Goal: Task Accomplishment & Management: Understand process/instructions

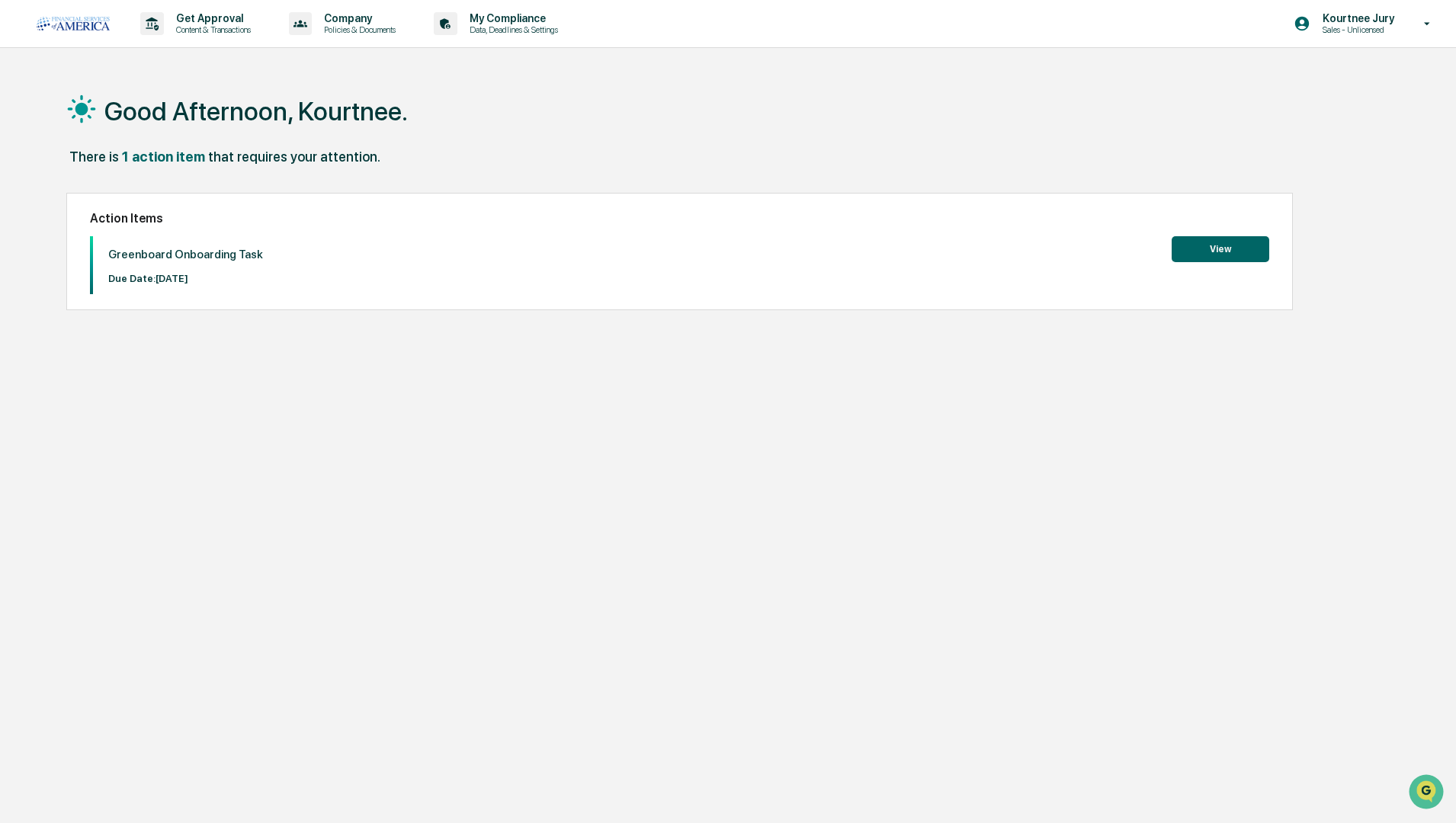
click at [1231, 249] on button "View" at bounding box center [1220, 249] width 97 height 26
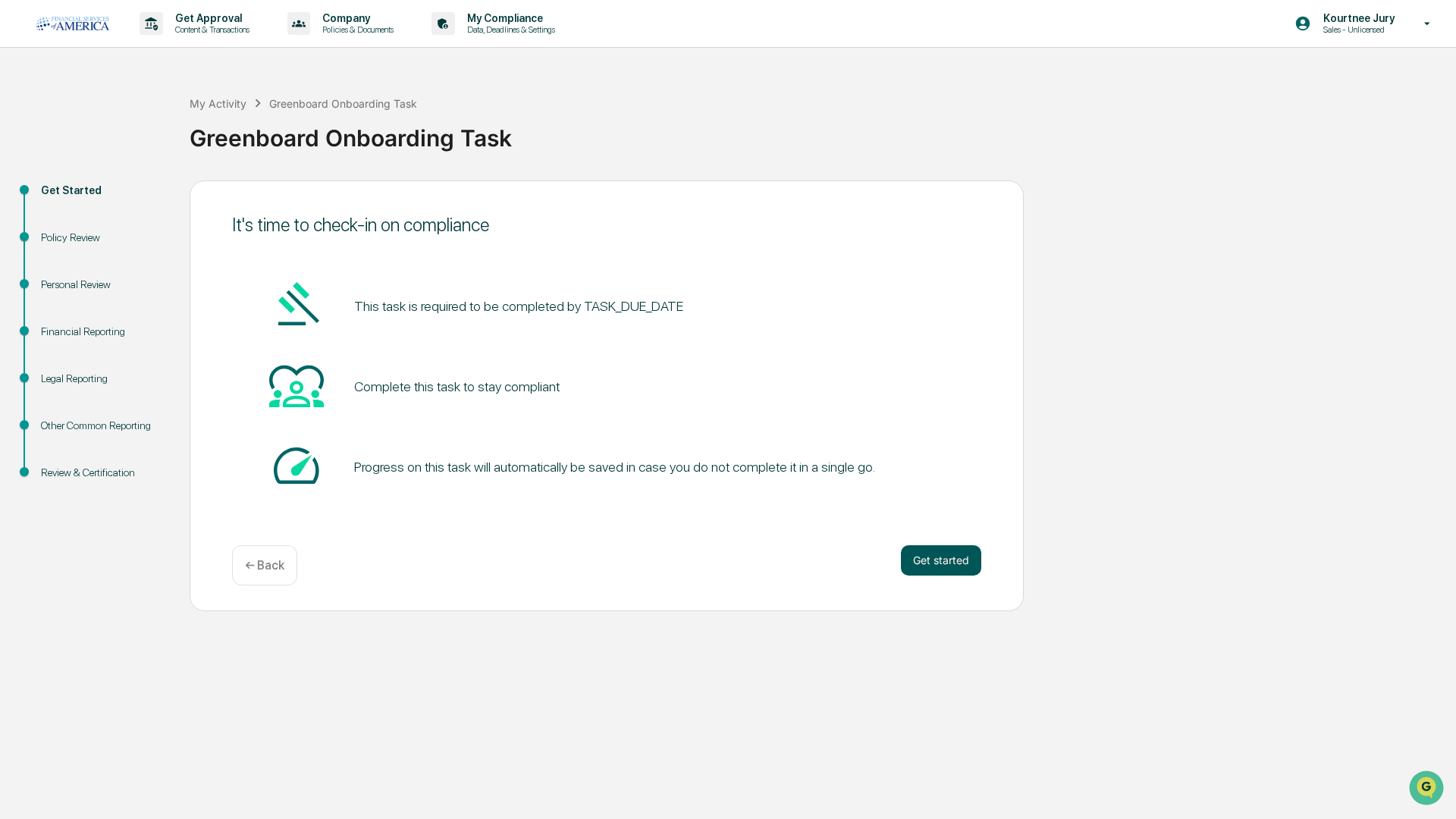
click at [924, 558] on button "Get started" at bounding box center [940, 560] width 81 height 30
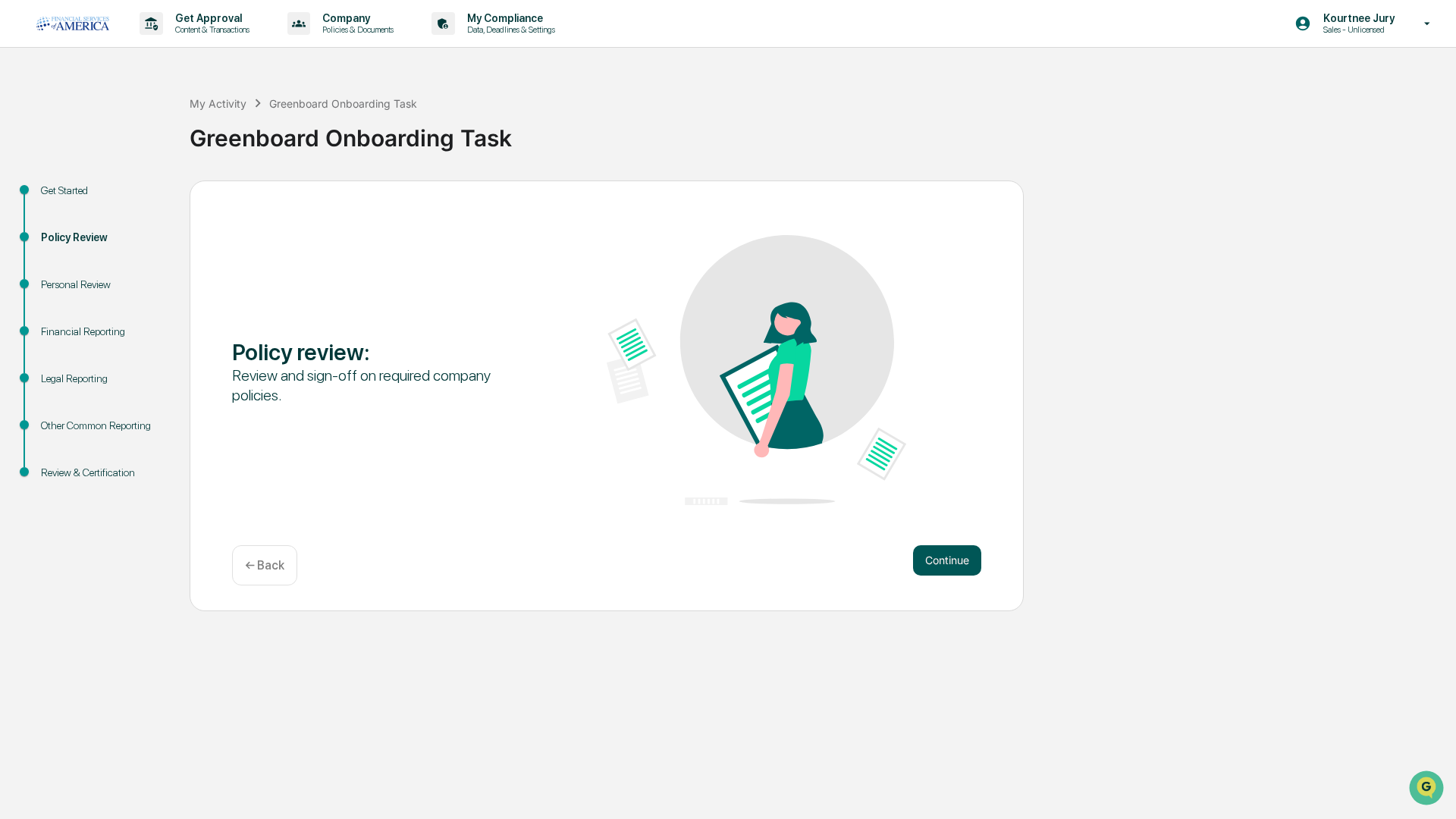
click at [946, 564] on button "Continue" at bounding box center [946, 560] width 68 height 30
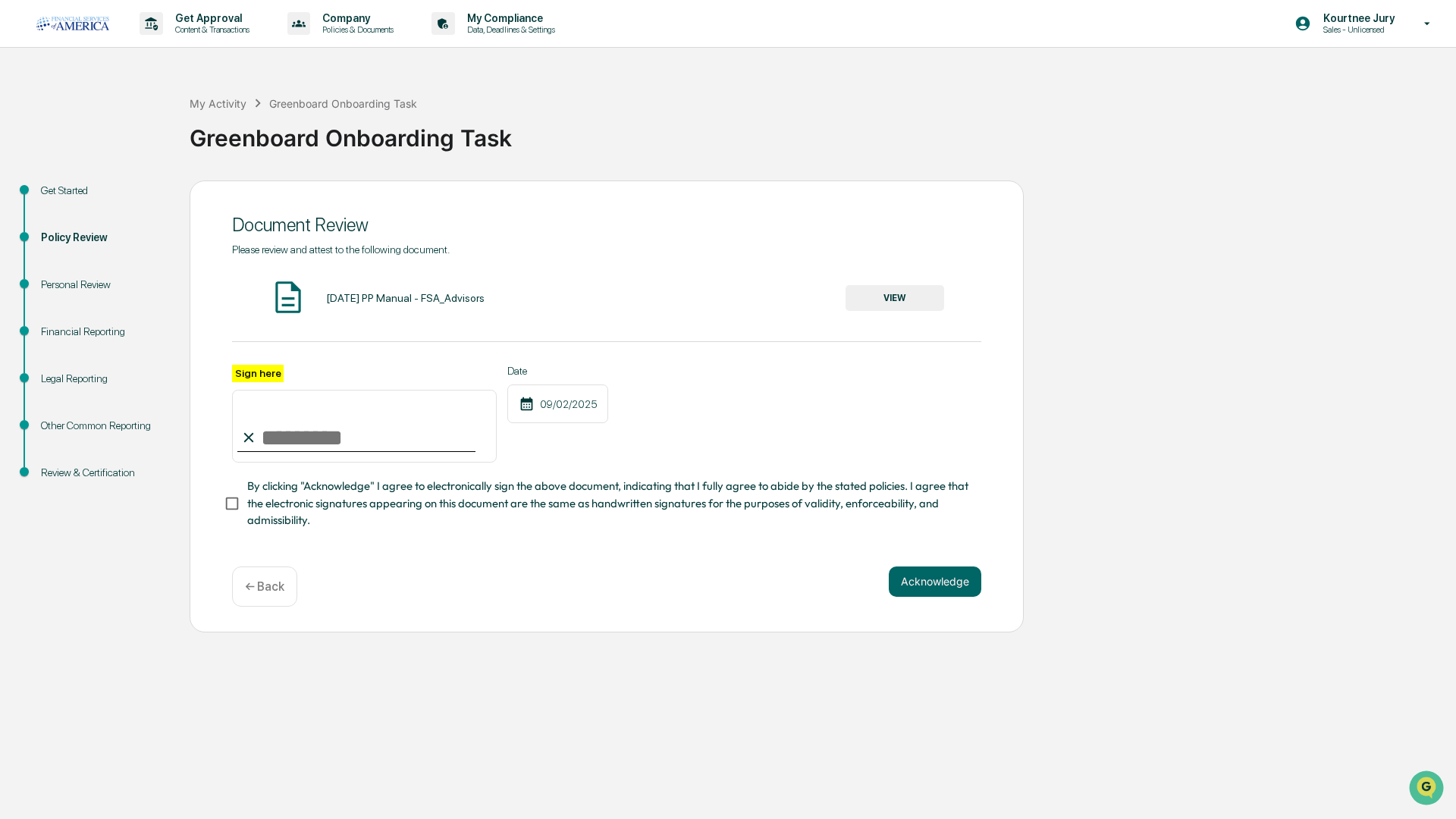
click at [296, 290] on img at bounding box center [288, 297] width 38 height 38
click at [418, 299] on div "[DATE] PP Manual - FSA_Advisors" at bounding box center [405, 298] width 158 height 12
click at [879, 290] on button "VIEW" at bounding box center [895, 298] width 99 height 26
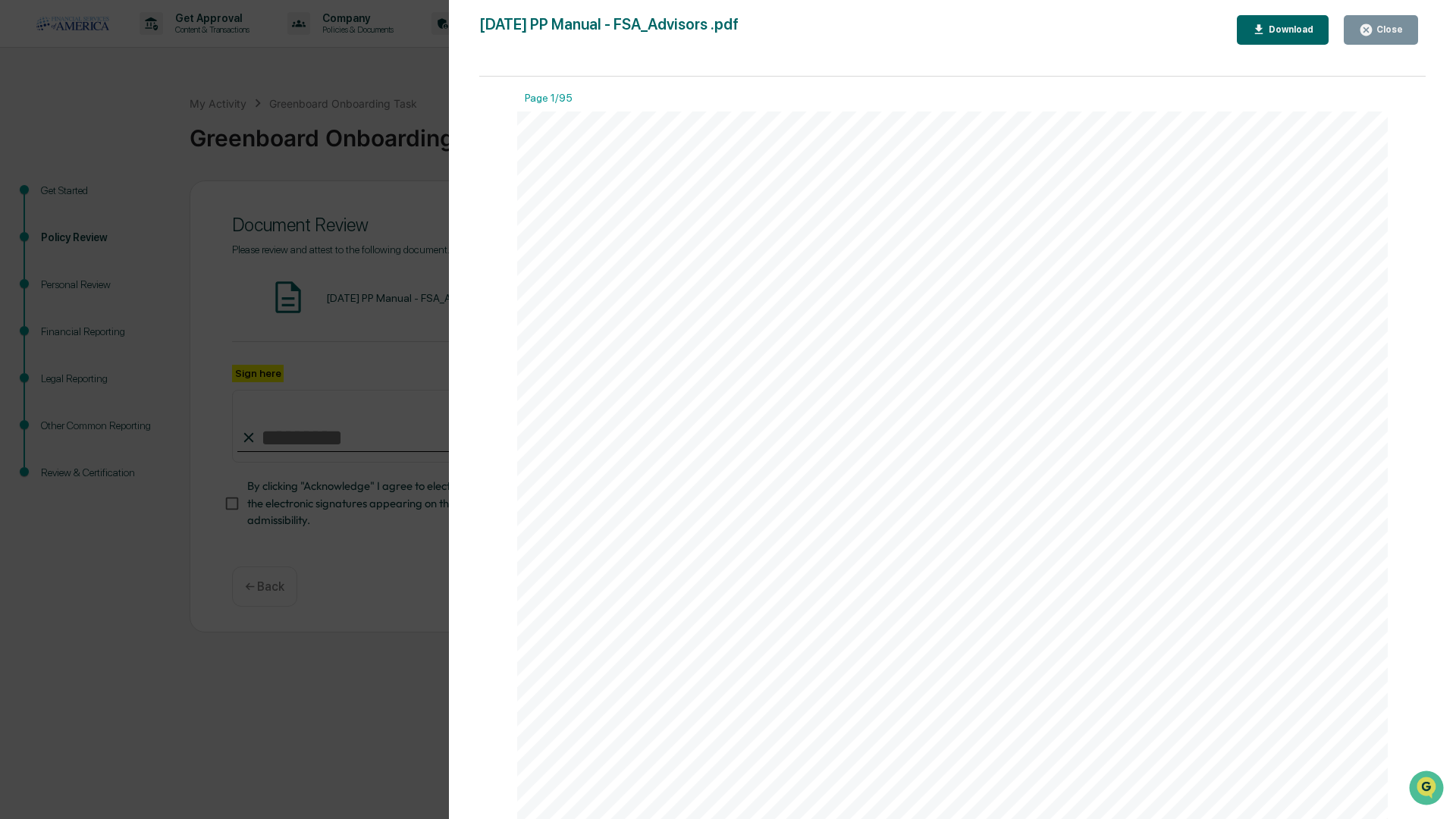
scroll to position [910, 0]
click at [1276, 29] on div "Download" at bounding box center [1289, 29] width 48 height 10
drag, startPoint x: 971, startPoint y: 46, endPoint x: 1010, endPoint y: 88, distance: 57.3
click at [971, 46] on div "[DATE] PP Manual - FSA_Advisors .pdf Close Download Page 1/95 i FSA Advi S or S…" at bounding box center [952, 425] width 946 height 819
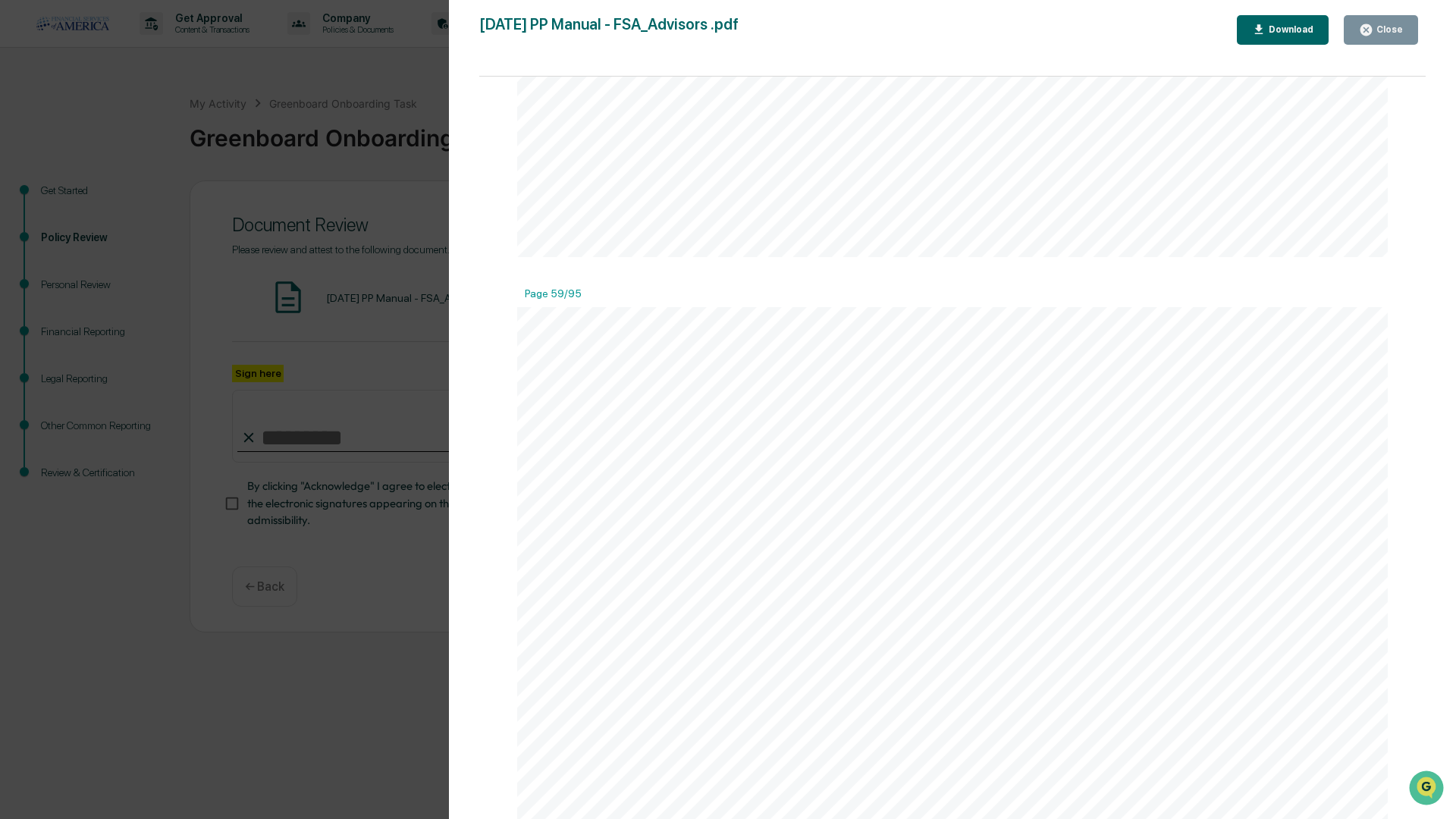
click at [1387, 25] on div "Close" at bounding box center [1388, 29] width 29 height 10
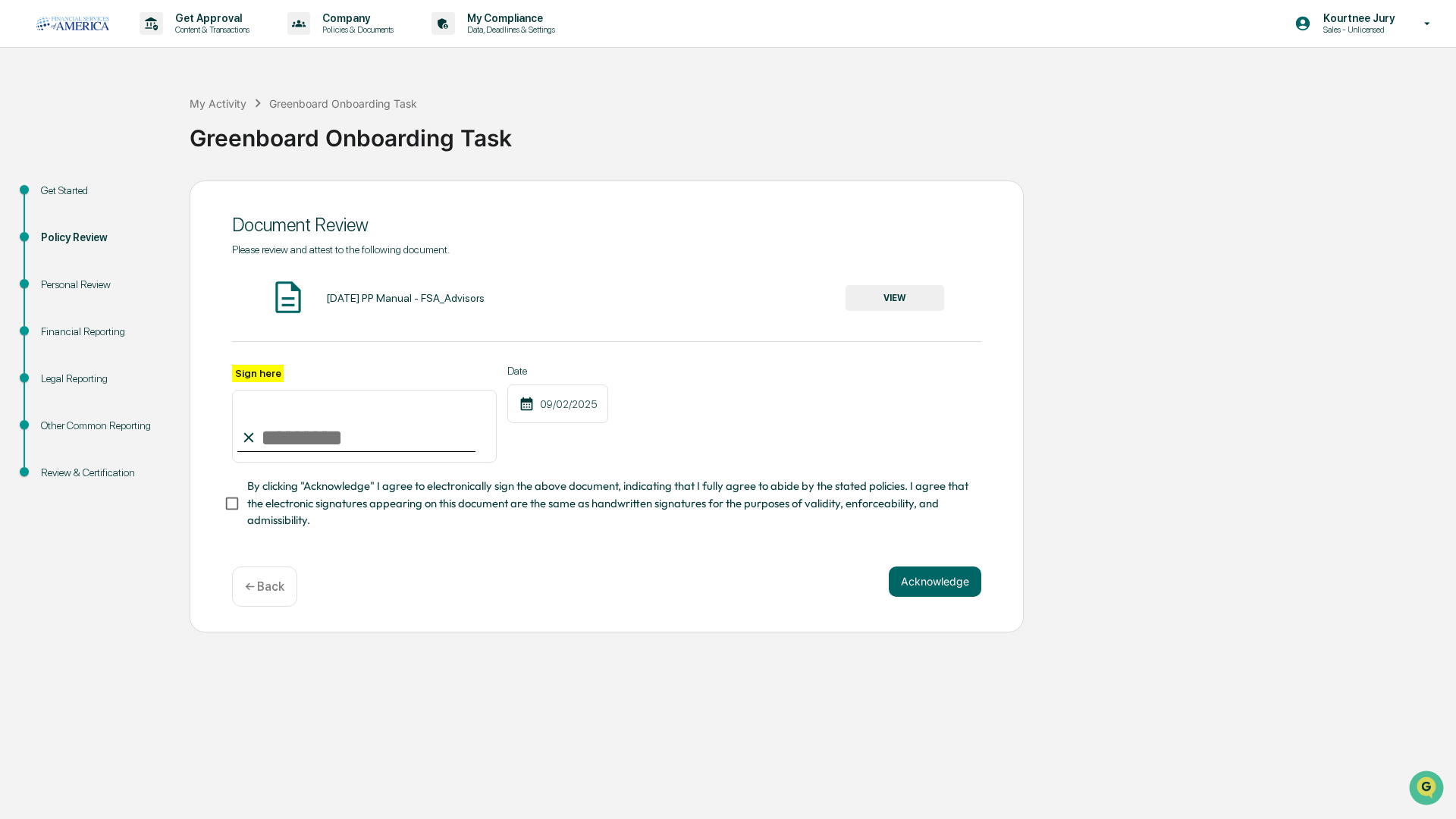
click at [858, 296] on button "VIEW" at bounding box center [895, 298] width 99 height 26
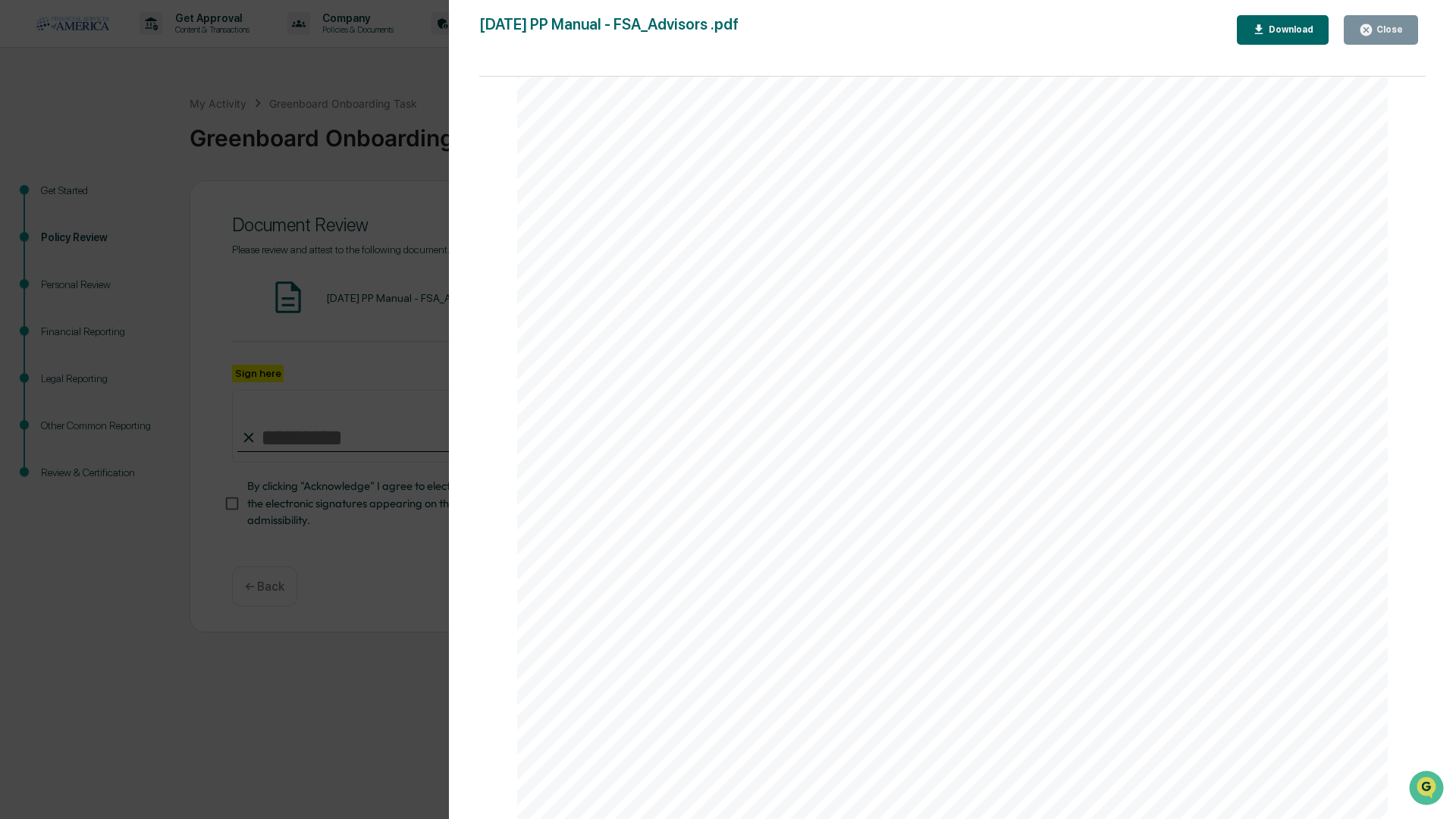
scroll to position [104831, 0]
click at [674, 277] on span "" at bounding box center [676, 278] width 10 height 29
drag, startPoint x: 674, startPoint y: 277, endPoint x: 701, endPoint y: 305, distance: 38.9
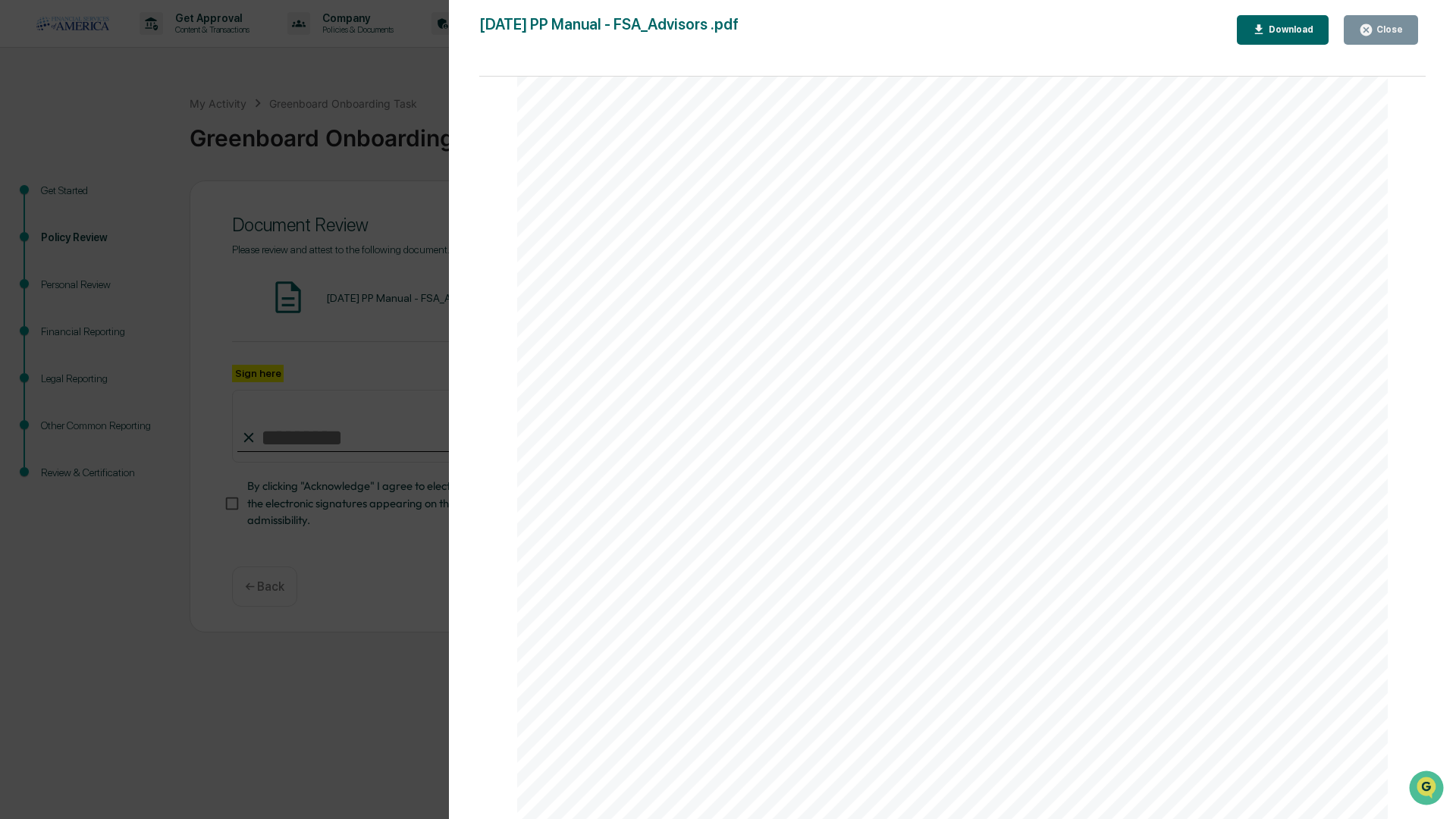
scroll to position [110962, 0]
click at [1376, 27] on div "Close" at bounding box center [1388, 29] width 29 height 10
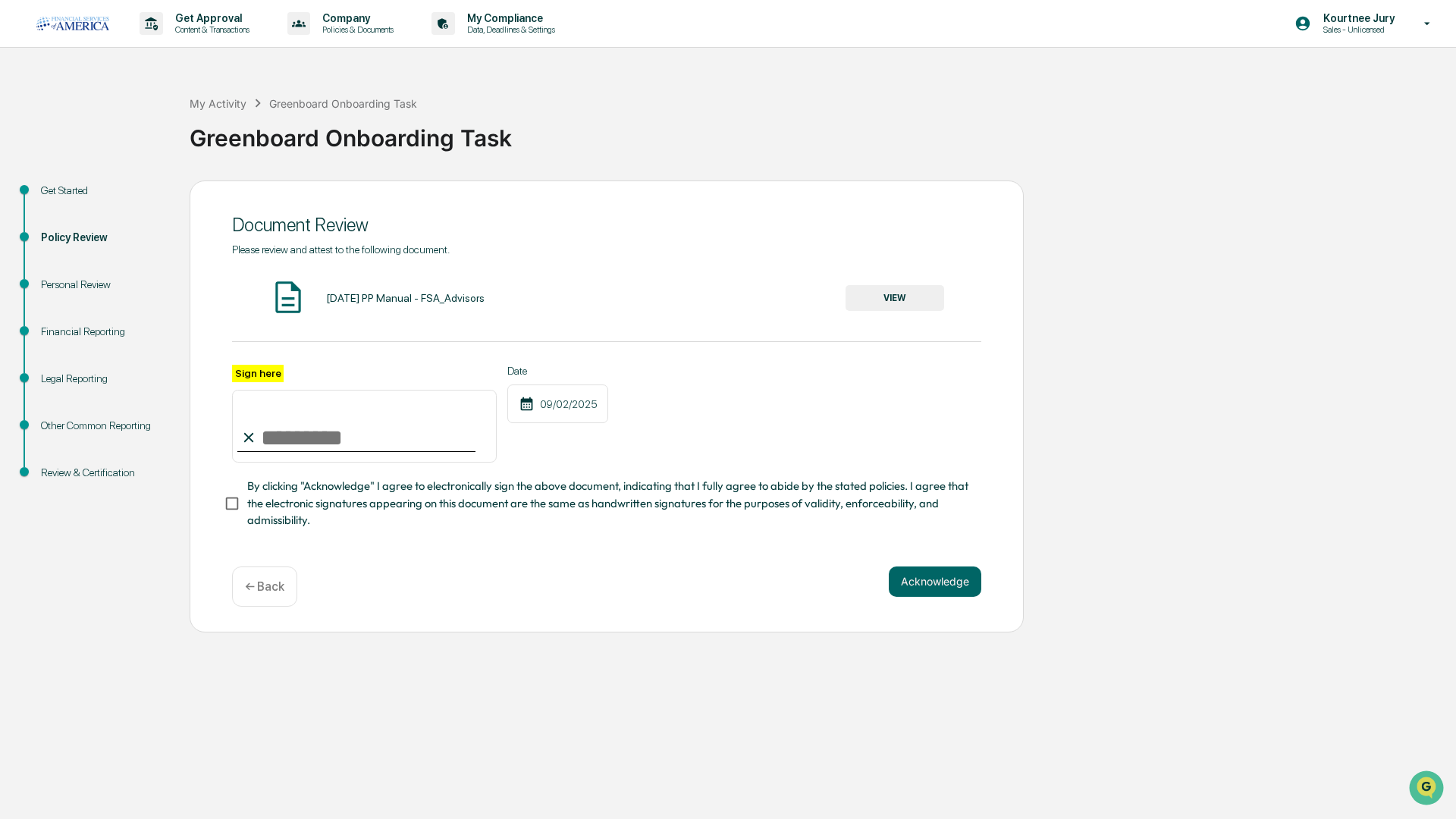
click at [344, 424] on input "Sign here" at bounding box center [364, 426] width 265 height 73
type input "**********"
click at [921, 584] on button "Acknowledge" at bounding box center [934, 581] width 93 height 30
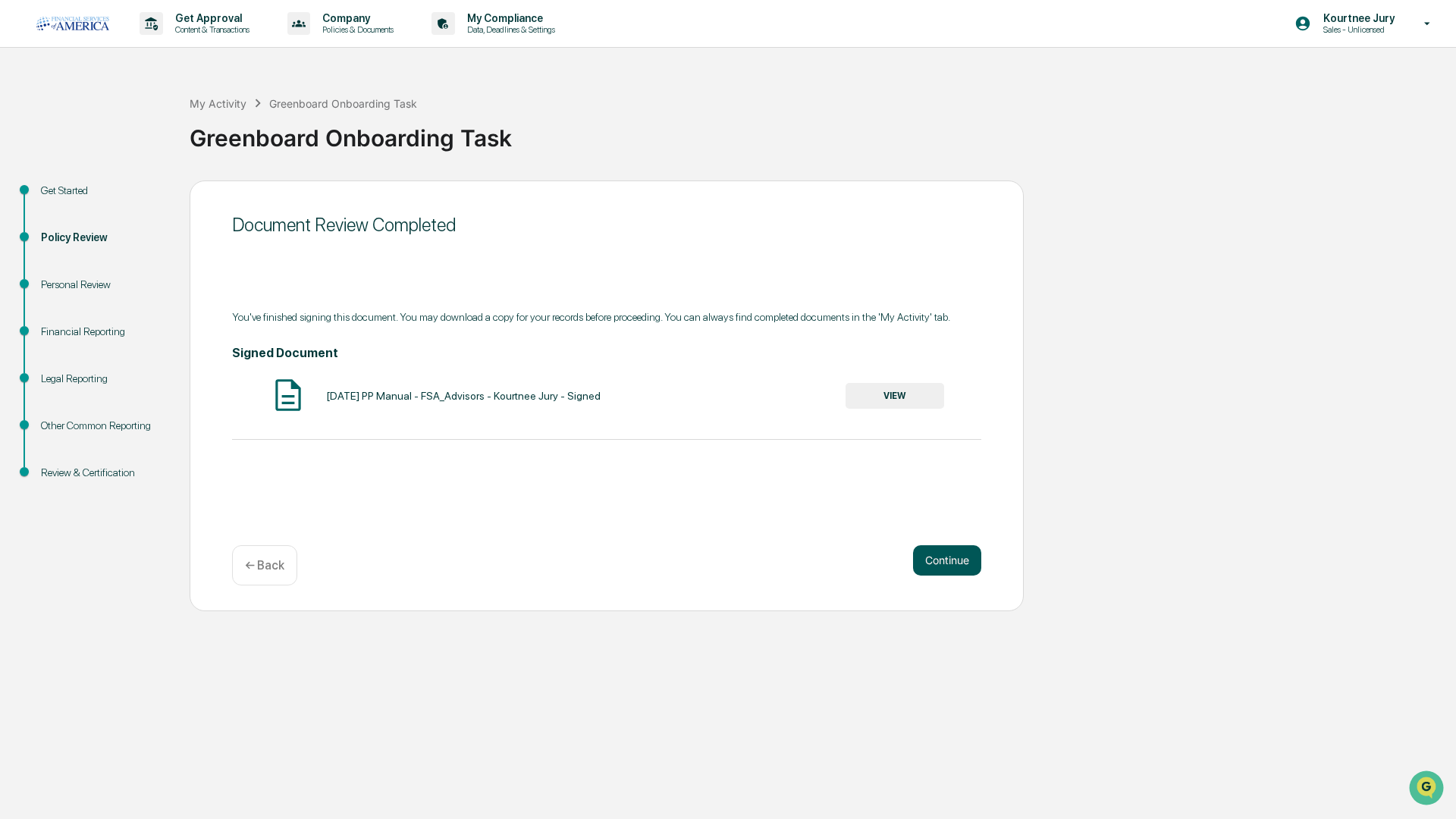
click at [959, 562] on button "Continue" at bounding box center [946, 560] width 68 height 30
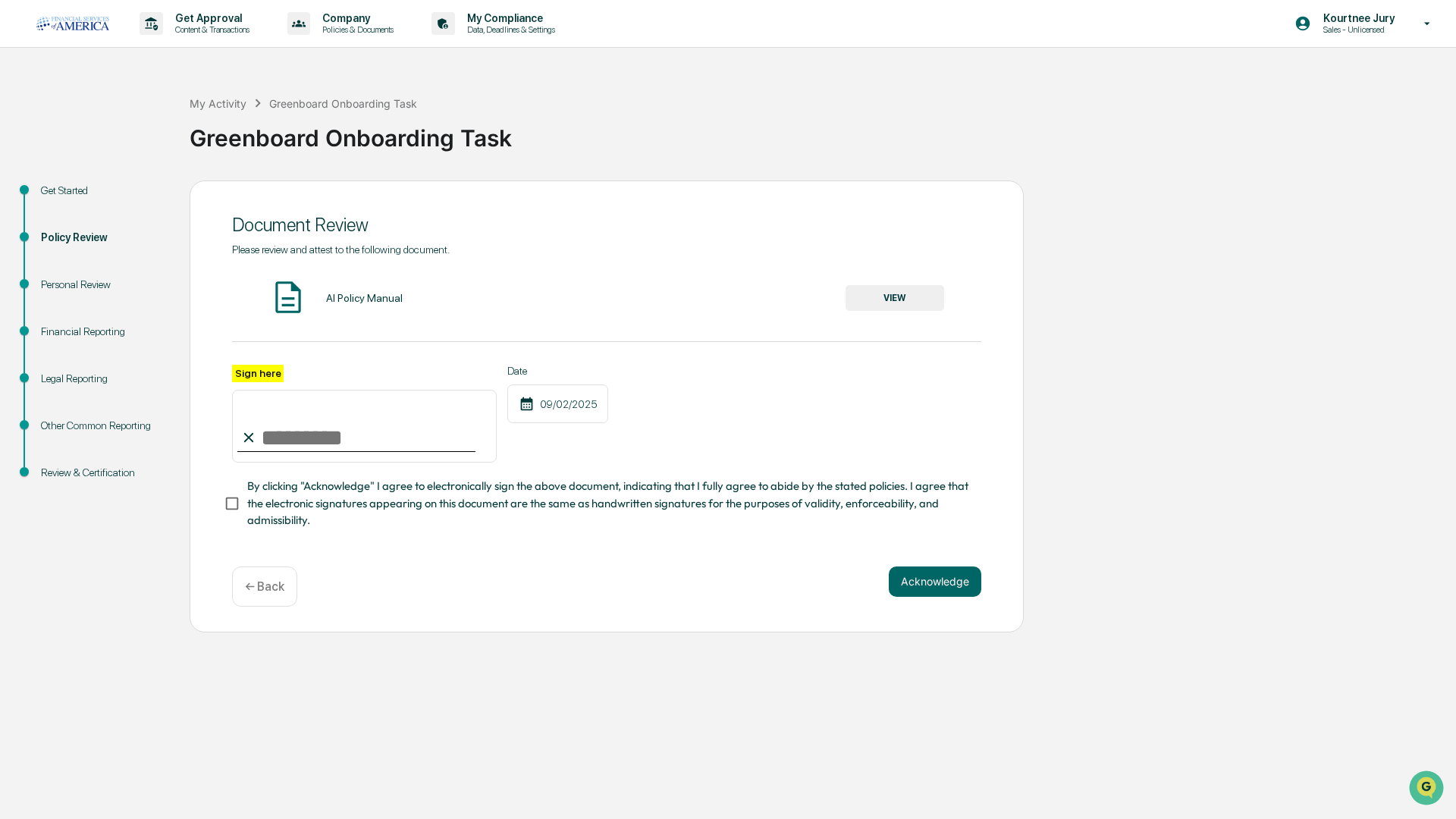
click at [895, 300] on button "VIEW" at bounding box center [895, 298] width 99 height 26
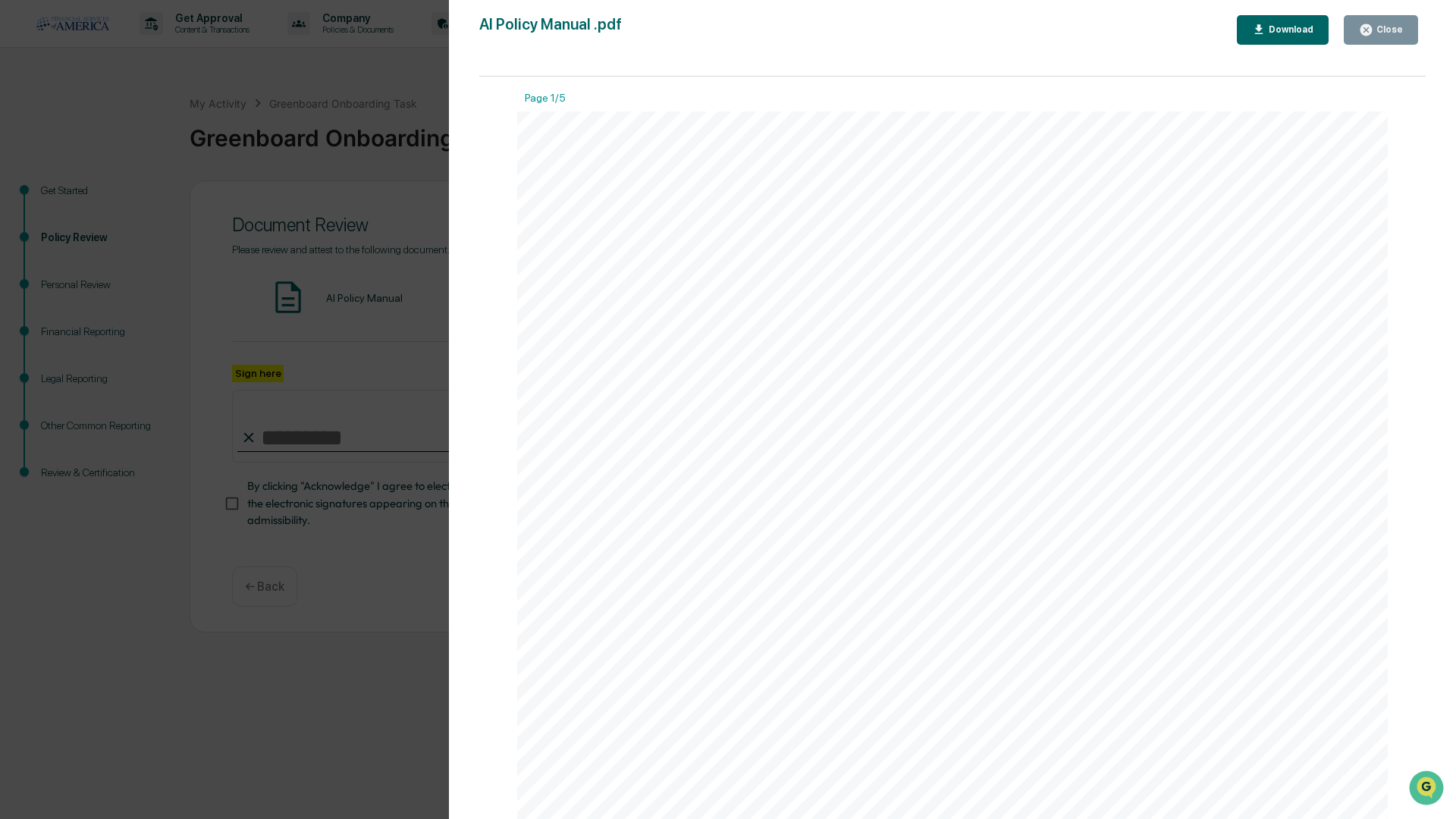
click at [1277, 29] on div "Download" at bounding box center [1289, 29] width 48 height 10
click at [1369, 261] on div "FSA Advisors AI Policy Manual Purpose To establish guidelines for the use of Ar…" at bounding box center [951, 674] width 870 height 1126
click at [1377, 35] on div "Close" at bounding box center [1388, 29] width 29 height 10
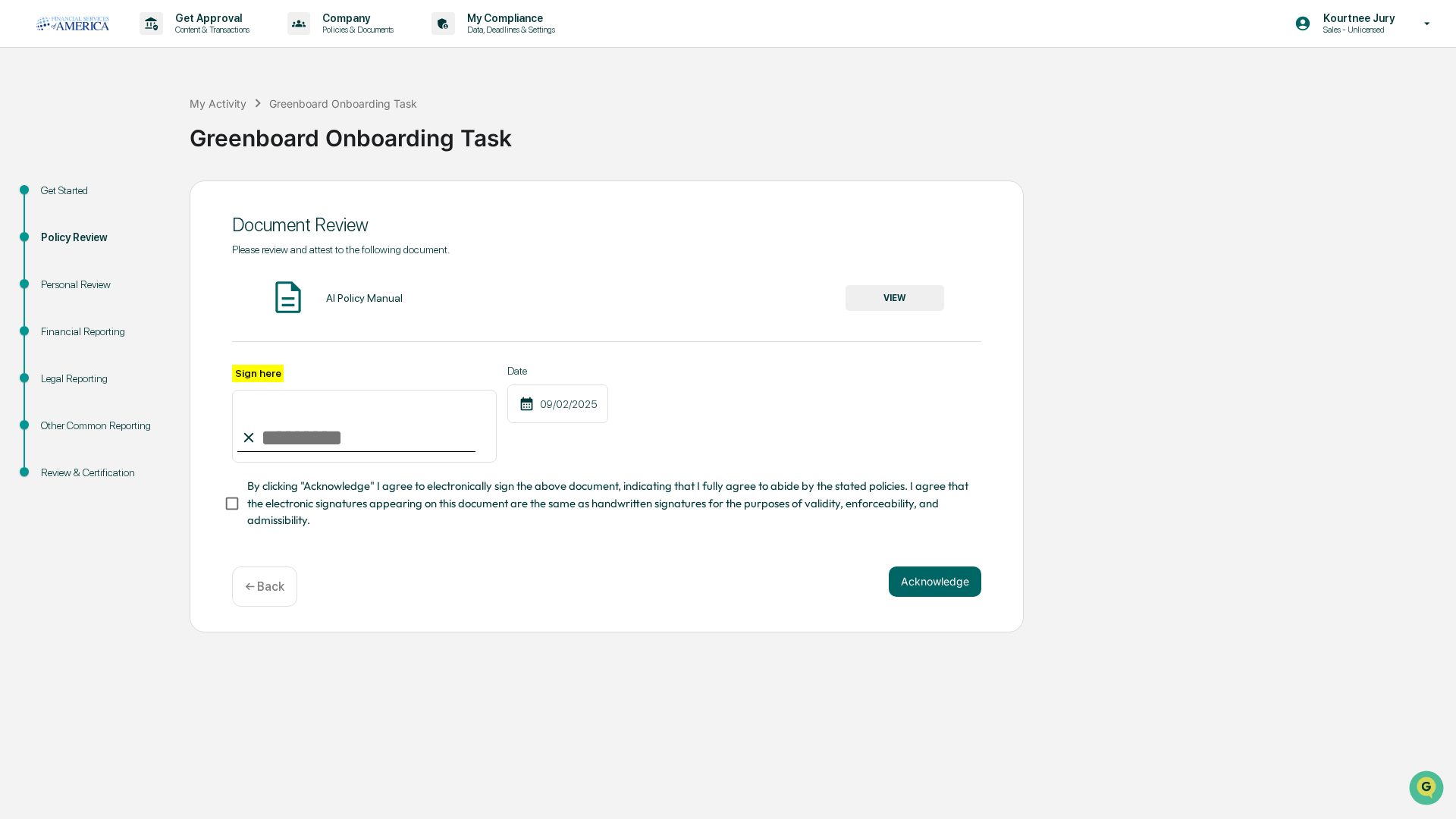
click at [358, 425] on input "Sign here" at bounding box center [364, 426] width 265 height 73
type input "**********"
click at [924, 585] on button "Acknowledge" at bounding box center [934, 581] width 93 height 30
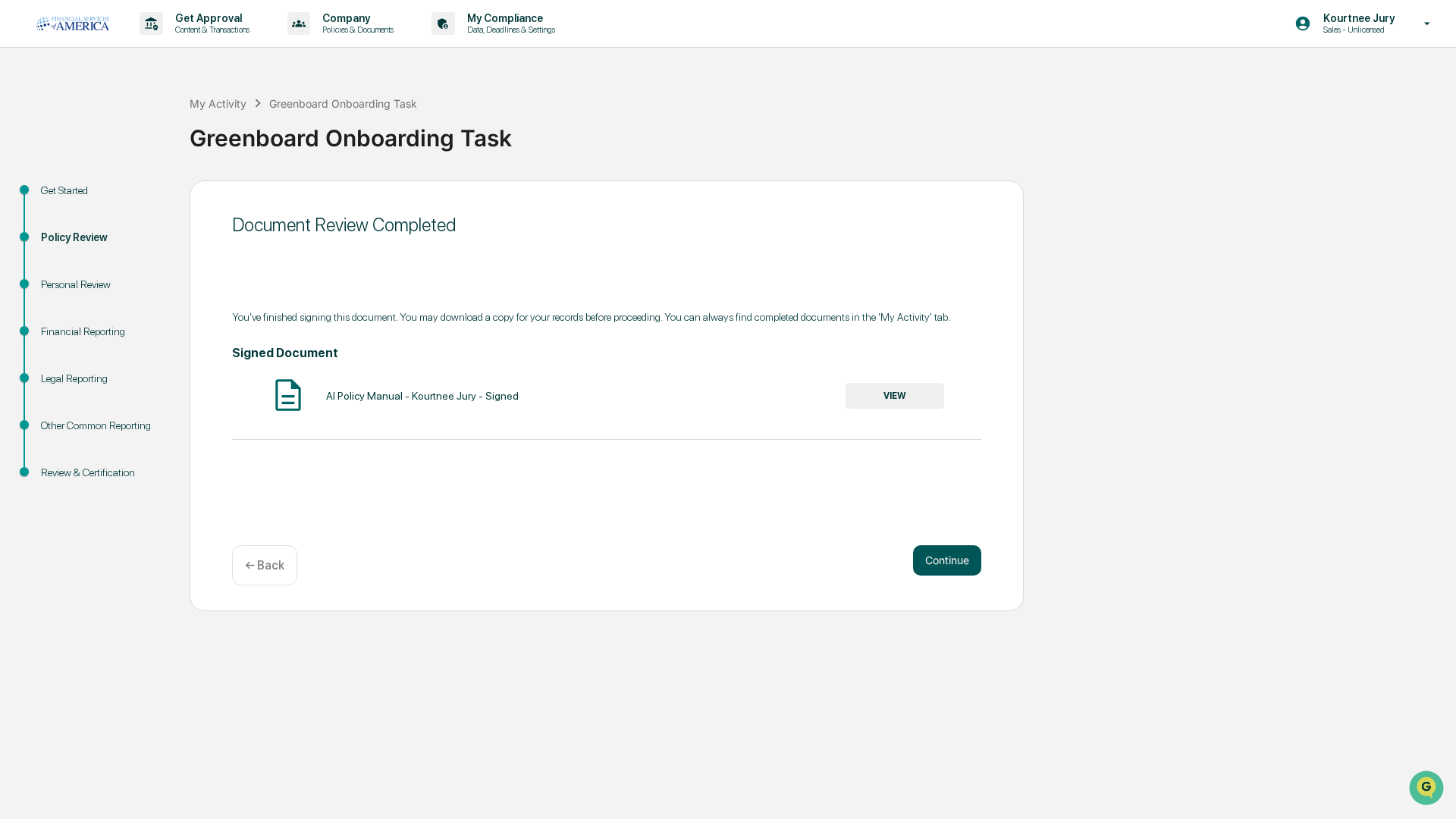
click at [953, 551] on button "Continue" at bounding box center [946, 560] width 68 height 30
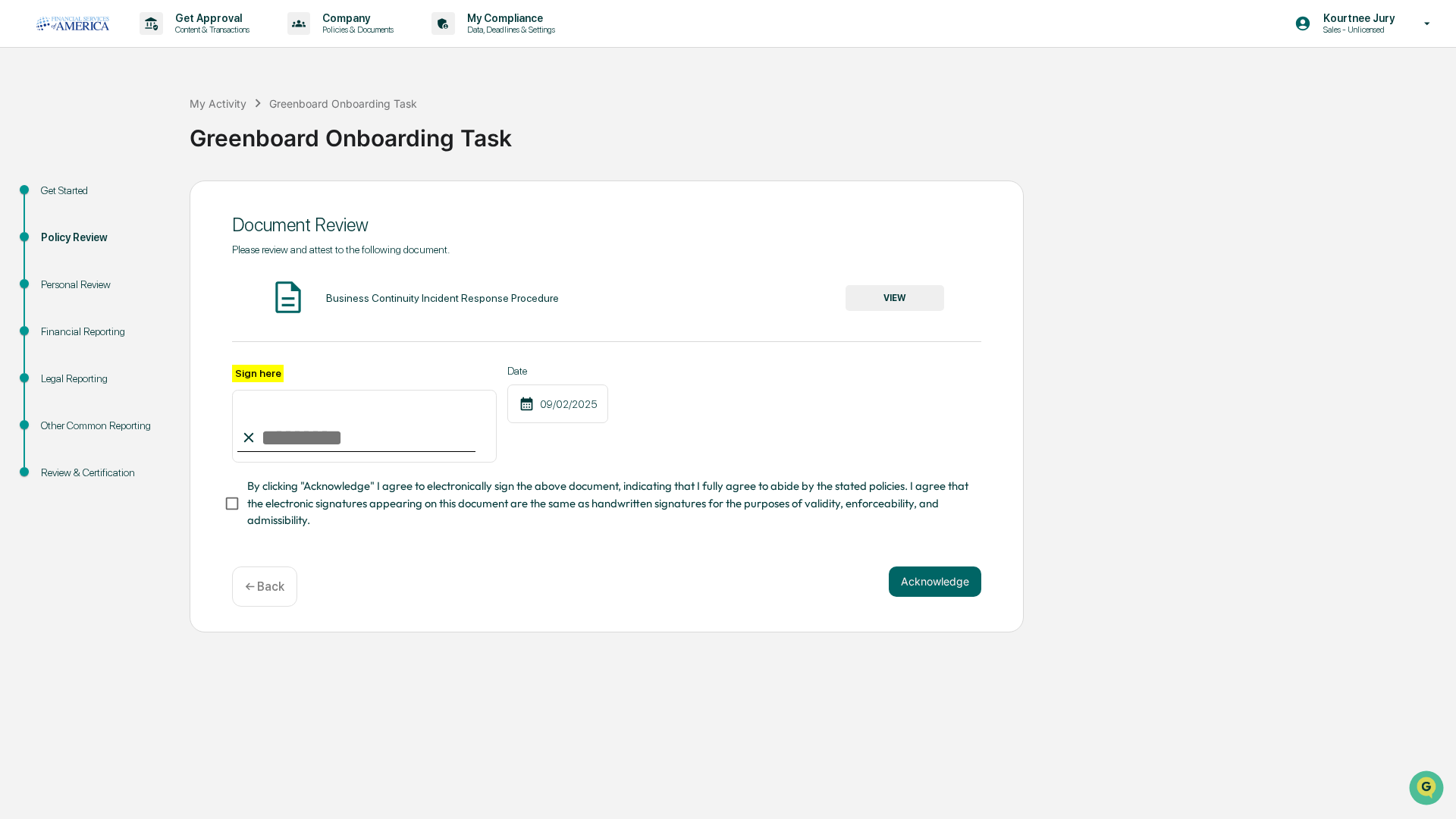
click at [898, 293] on button "VIEW" at bounding box center [895, 298] width 99 height 26
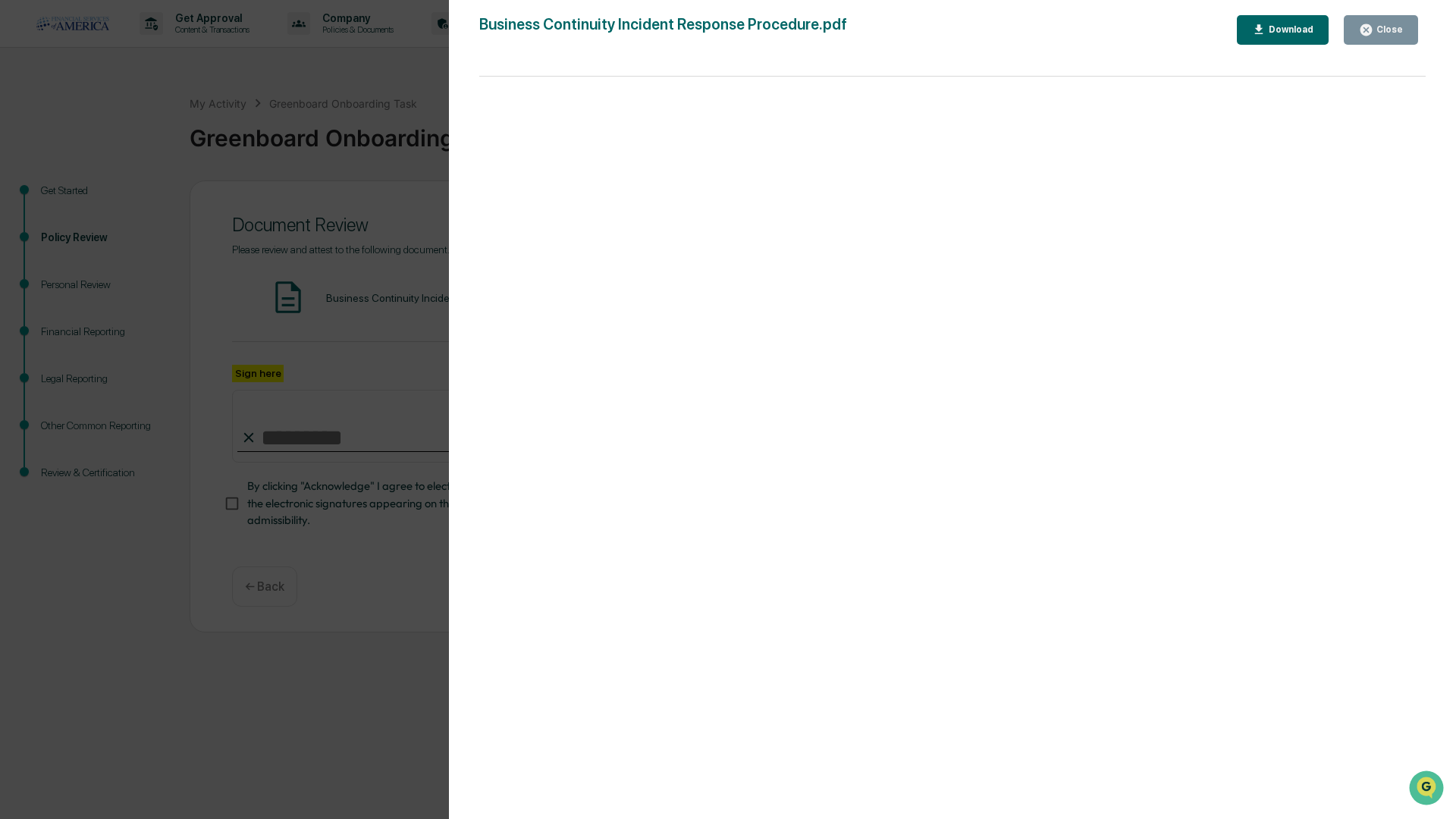
click at [1295, 24] on div "Download" at bounding box center [1289, 29] width 48 height 10
click at [1388, 136] on div "Page 1/28 Page 2/28 Page 3/28 Page 4/28 Page 5/28 Page 6/28 Page 7/28 Page 8/28…" at bounding box center [952, 455] width 946 height 758
click at [1388, 32] on div "Close" at bounding box center [1388, 29] width 29 height 10
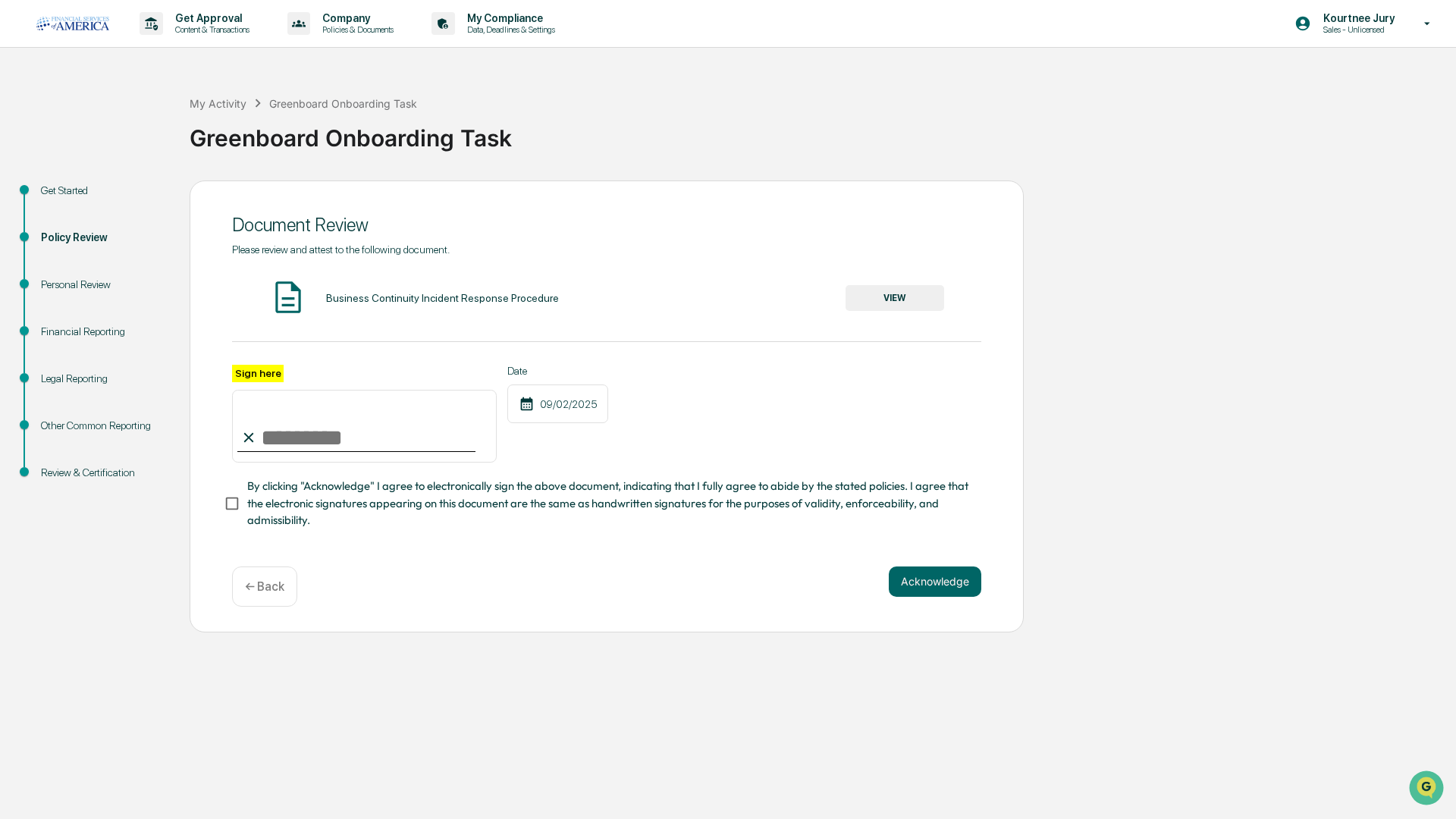
click at [383, 419] on input "Sign here" at bounding box center [364, 426] width 265 height 73
type input "**********"
click at [910, 587] on button "Acknowledge" at bounding box center [934, 581] width 93 height 30
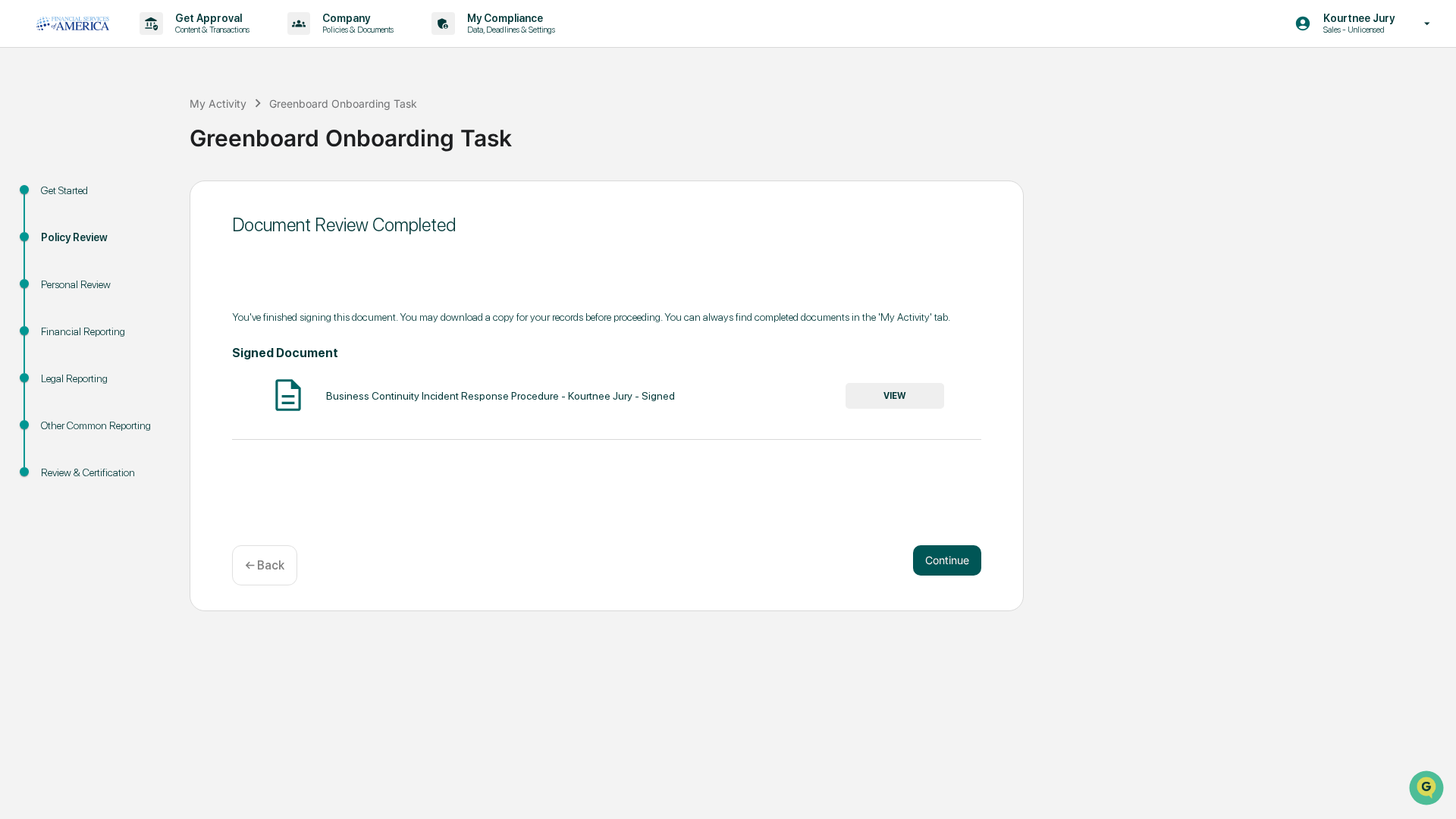
click at [939, 552] on button "Continue" at bounding box center [946, 560] width 68 height 30
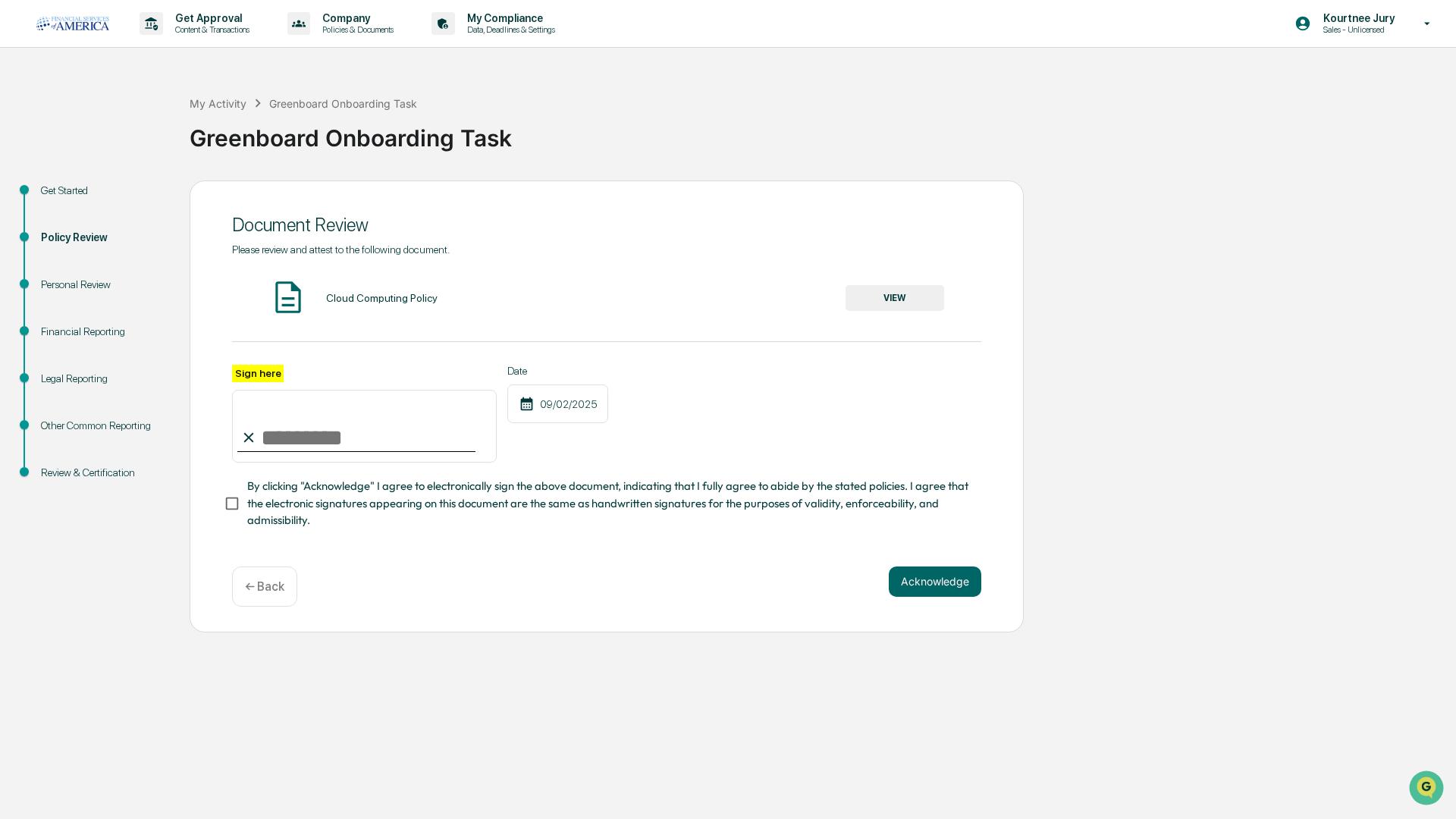
click at [892, 294] on button "VIEW" at bounding box center [895, 298] width 99 height 26
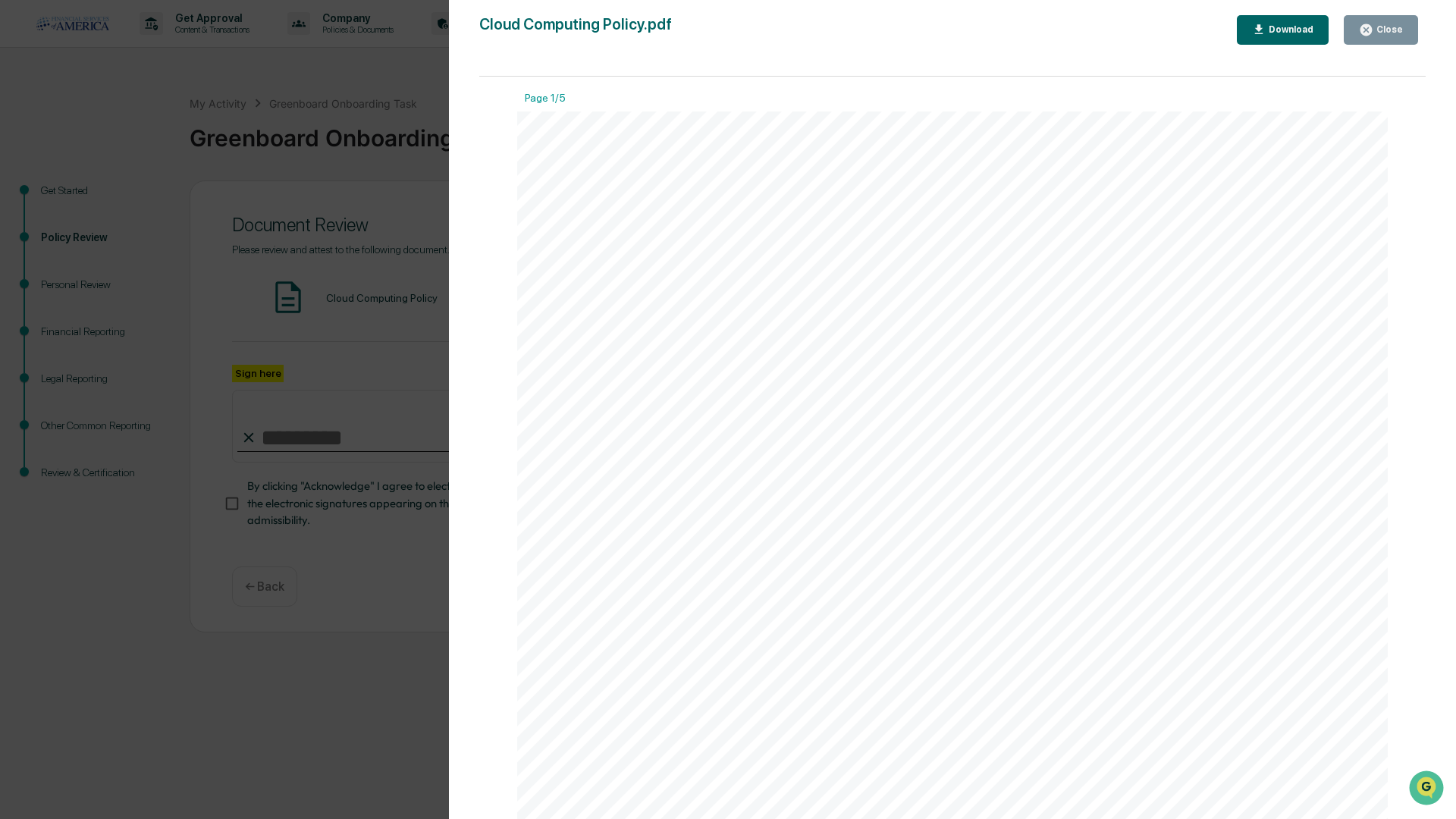
click at [1285, 26] on div "Download" at bounding box center [1289, 29] width 48 height 10
click at [1395, 320] on div "Page 1/5 FSA Advisors Cloud Computing Policy Document Classification: Level 1 -…" at bounding box center [952, 455] width 946 height 758
click at [1431, 151] on div "Version History [DATE] 07:55 PM [PERSON_NAME] Cloud Computing Policy.pdf Close …" at bounding box center [951, 424] width 1007 height 849
click at [1388, 25] on div "Close" at bounding box center [1388, 29] width 29 height 10
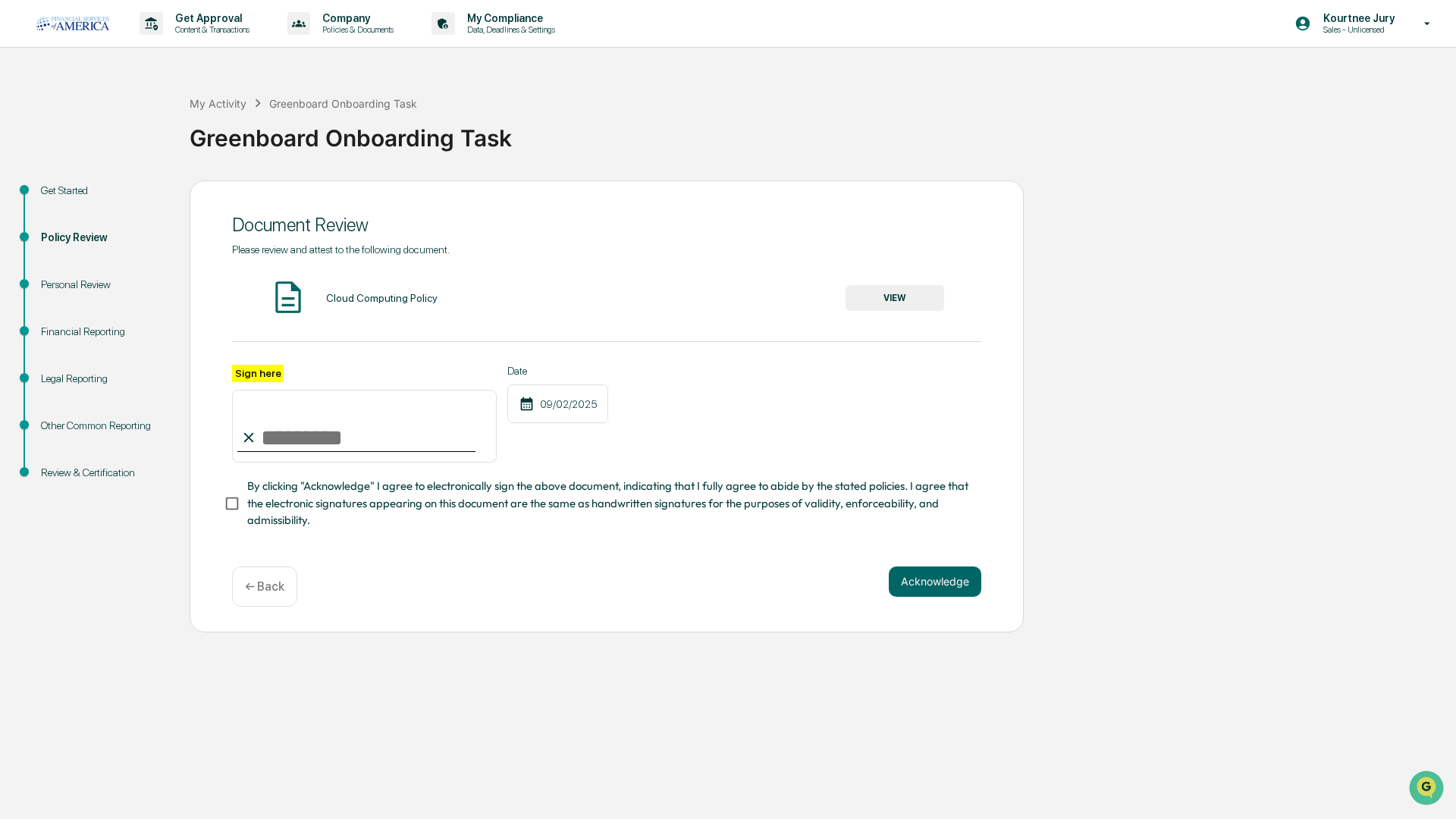
click at [311, 432] on input "Sign here" at bounding box center [364, 426] width 265 height 73
type input "**********"
click at [943, 594] on button "Acknowledge" at bounding box center [934, 581] width 93 height 30
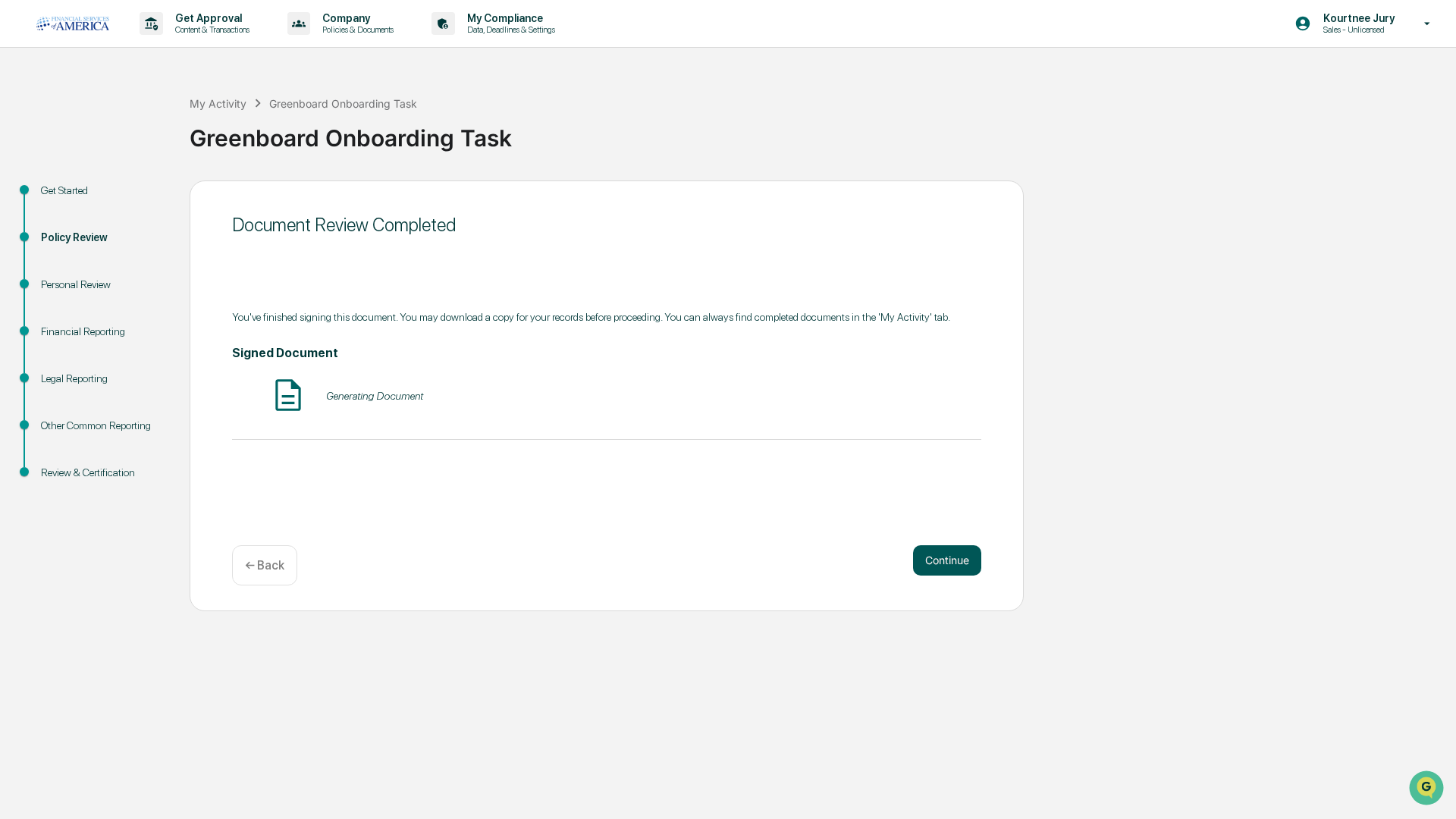
click at [937, 569] on button "Continue" at bounding box center [946, 560] width 68 height 30
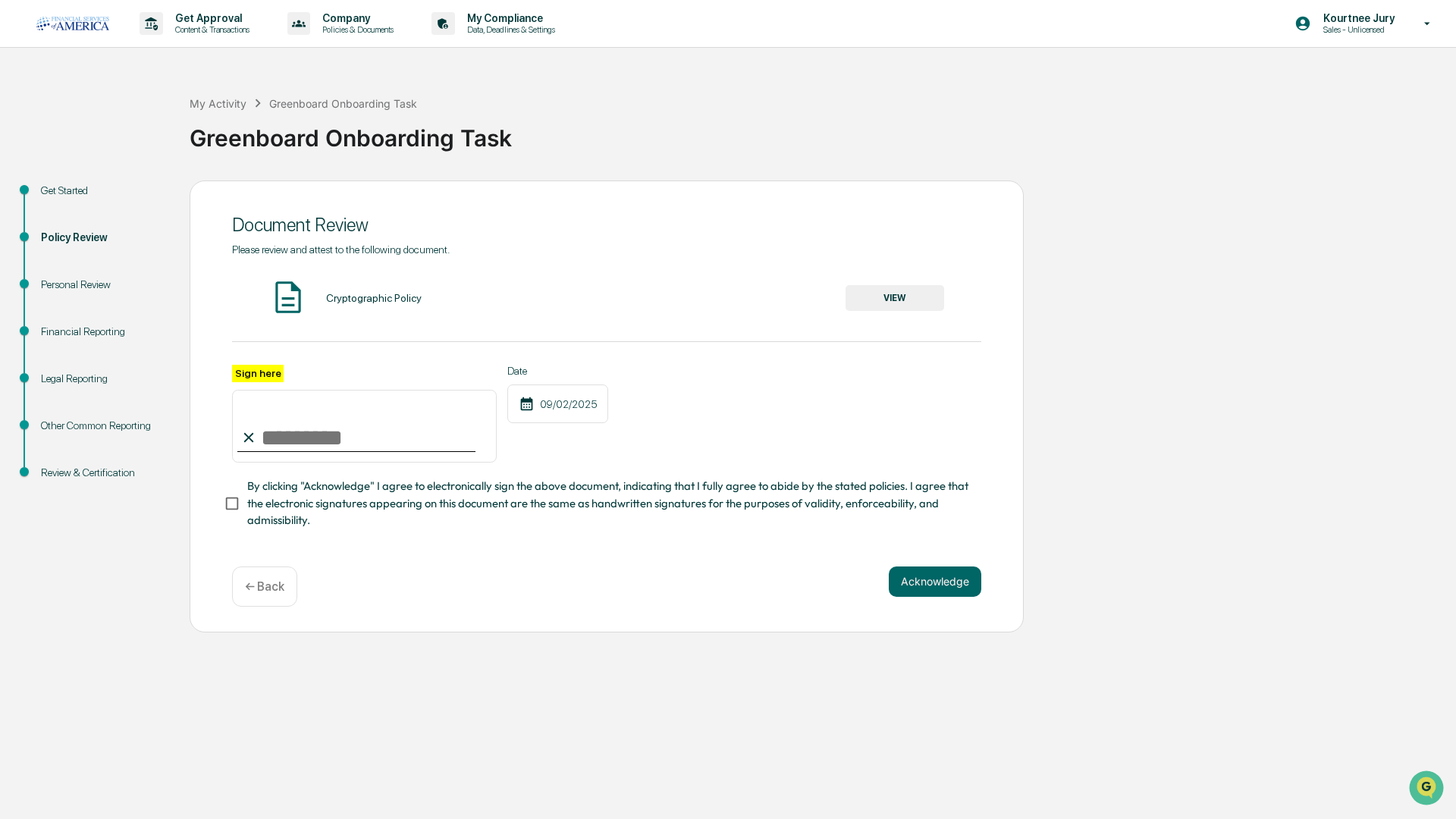
click at [894, 290] on button "VIEW" at bounding box center [895, 298] width 99 height 26
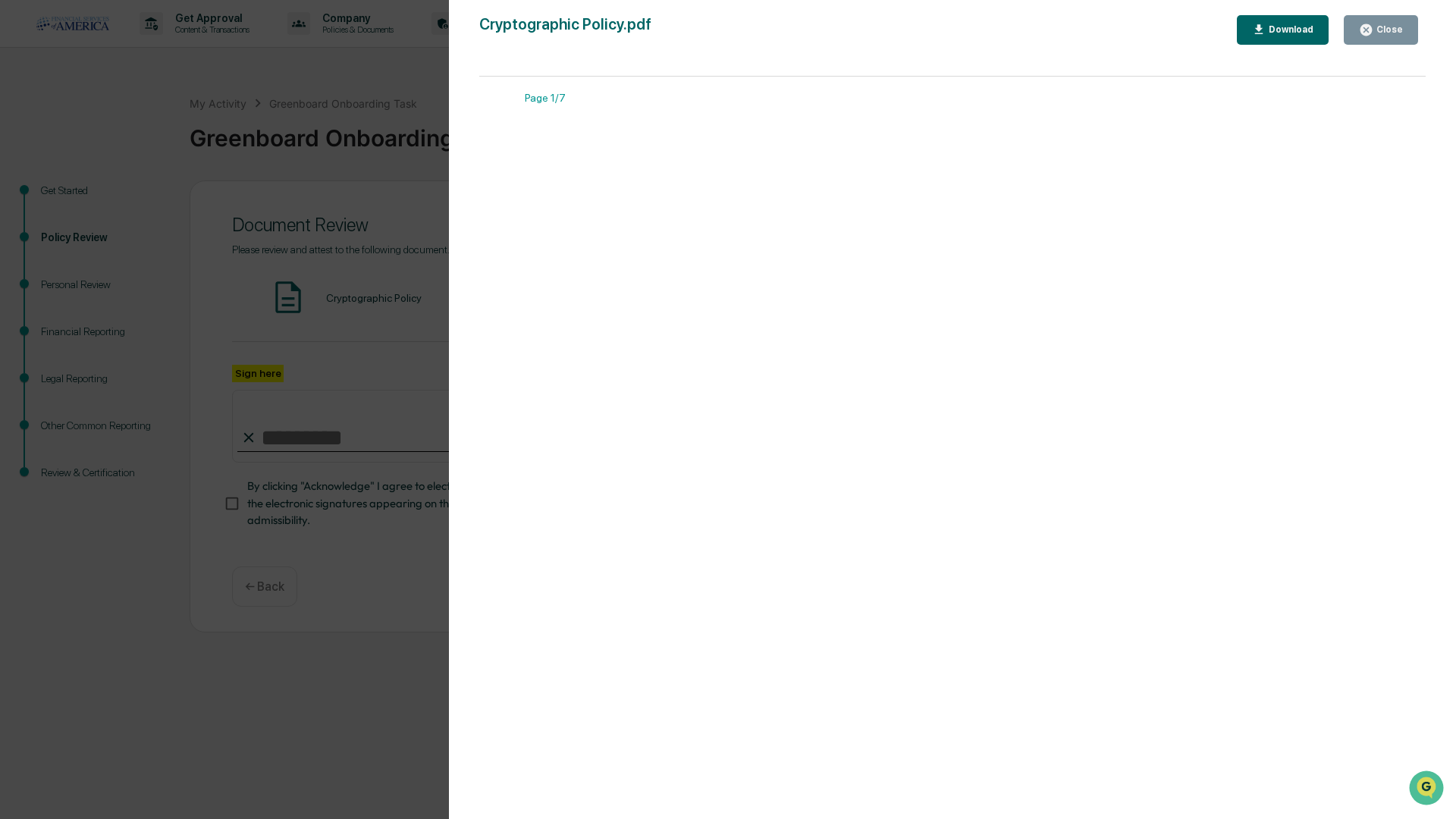
click at [1306, 28] on div "Download" at bounding box center [1289, 29] width 48 height 10
click at [1404, 400] on div "Page 1/7 FSA Advisors Cryptographic Policy Document Classification: Level 1 – P…" at bounding box center [952, 455] width 946 height 758
click at [1367, 35] on icon "button" at bounding box center [1365, 29] width 15 height 15
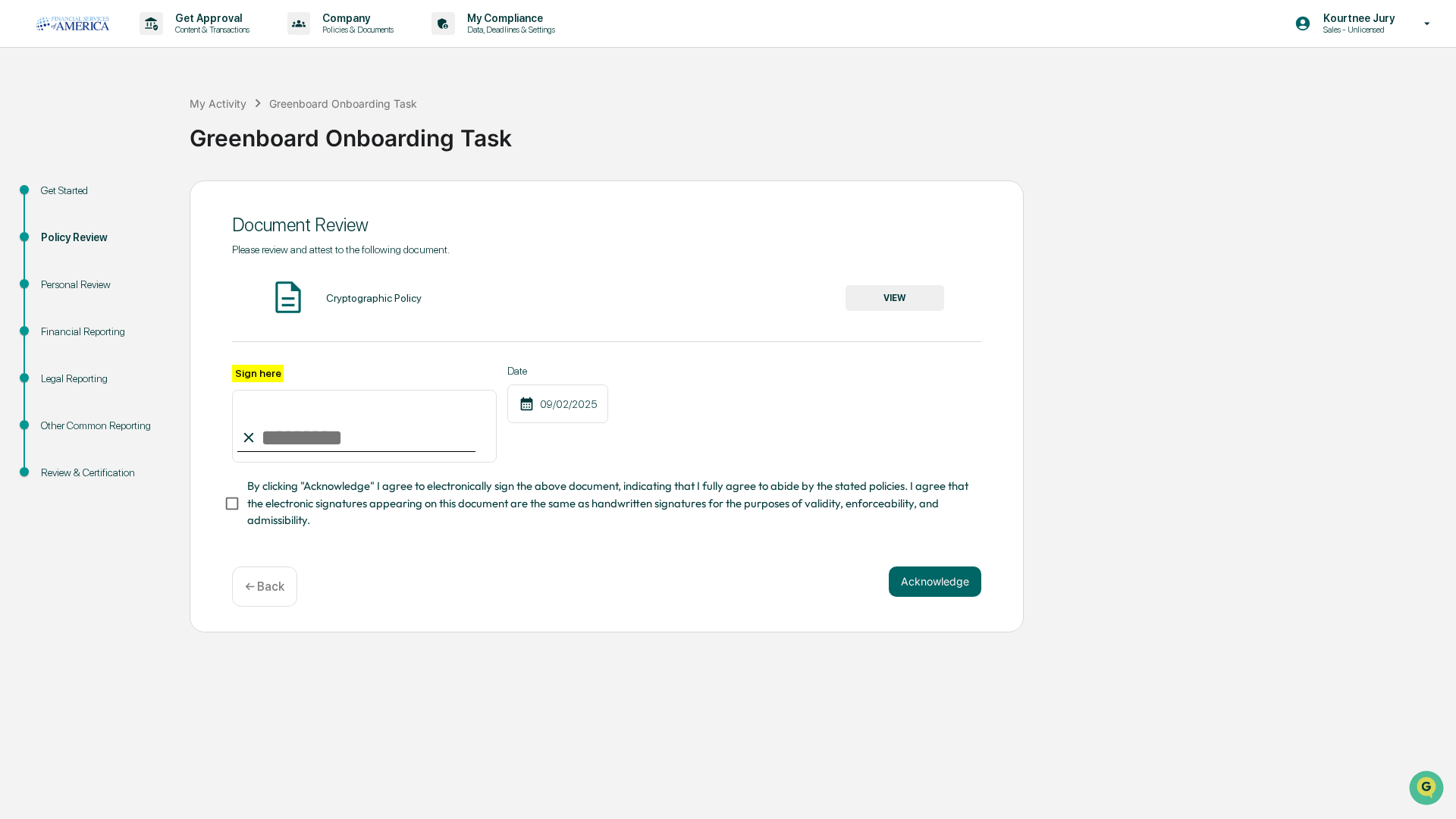
click at [382, 443] on input "Sign here" at bounding box center [364, 426] width 265 height 73
type input "**********"
click at [925, 587] on button "Acknowledge" at bounding box center [934, 581] width 93 height 30
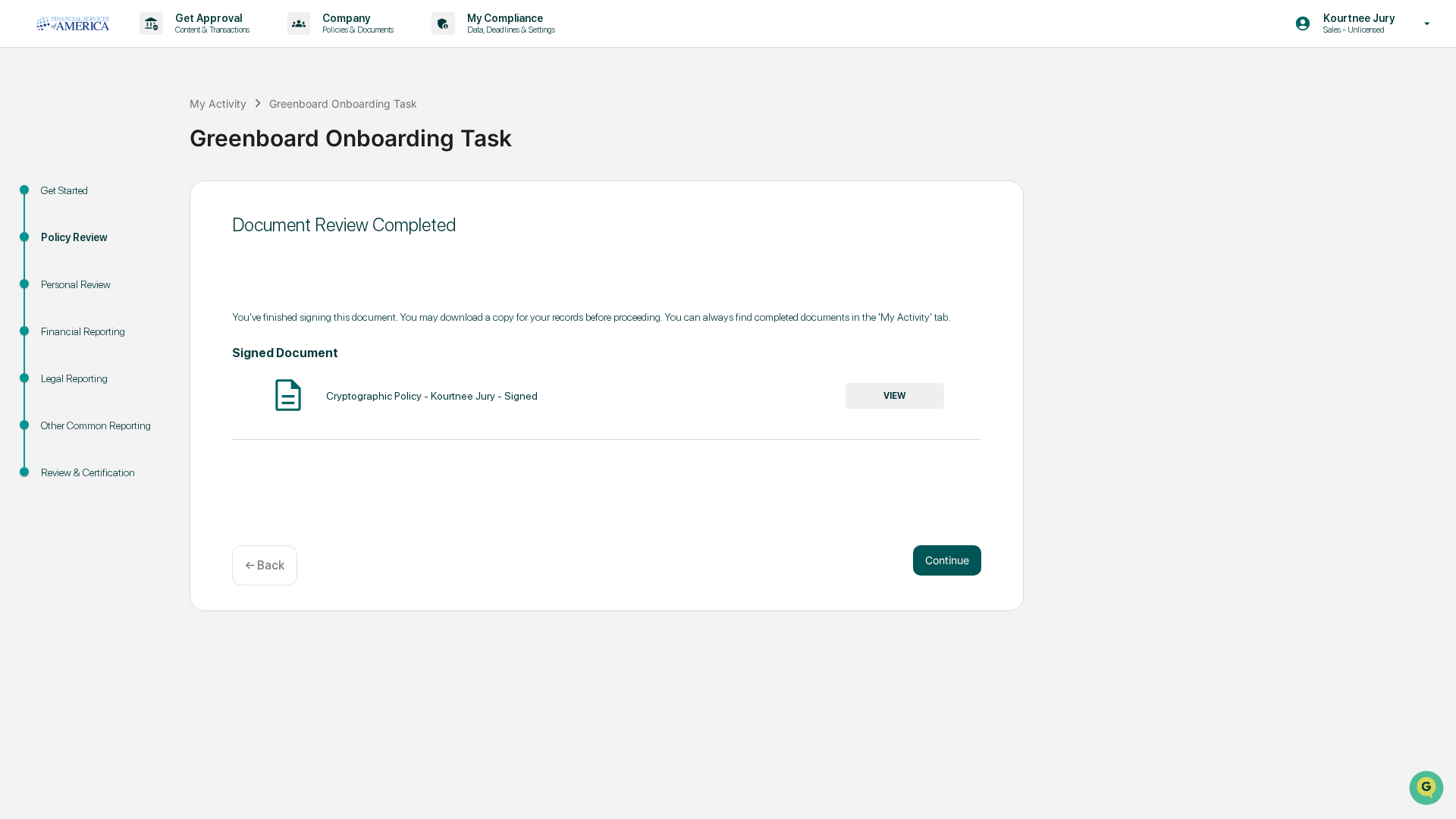
click at [943, 571] on button "Continue" at bounding box center [946, 560] width 68 height 30
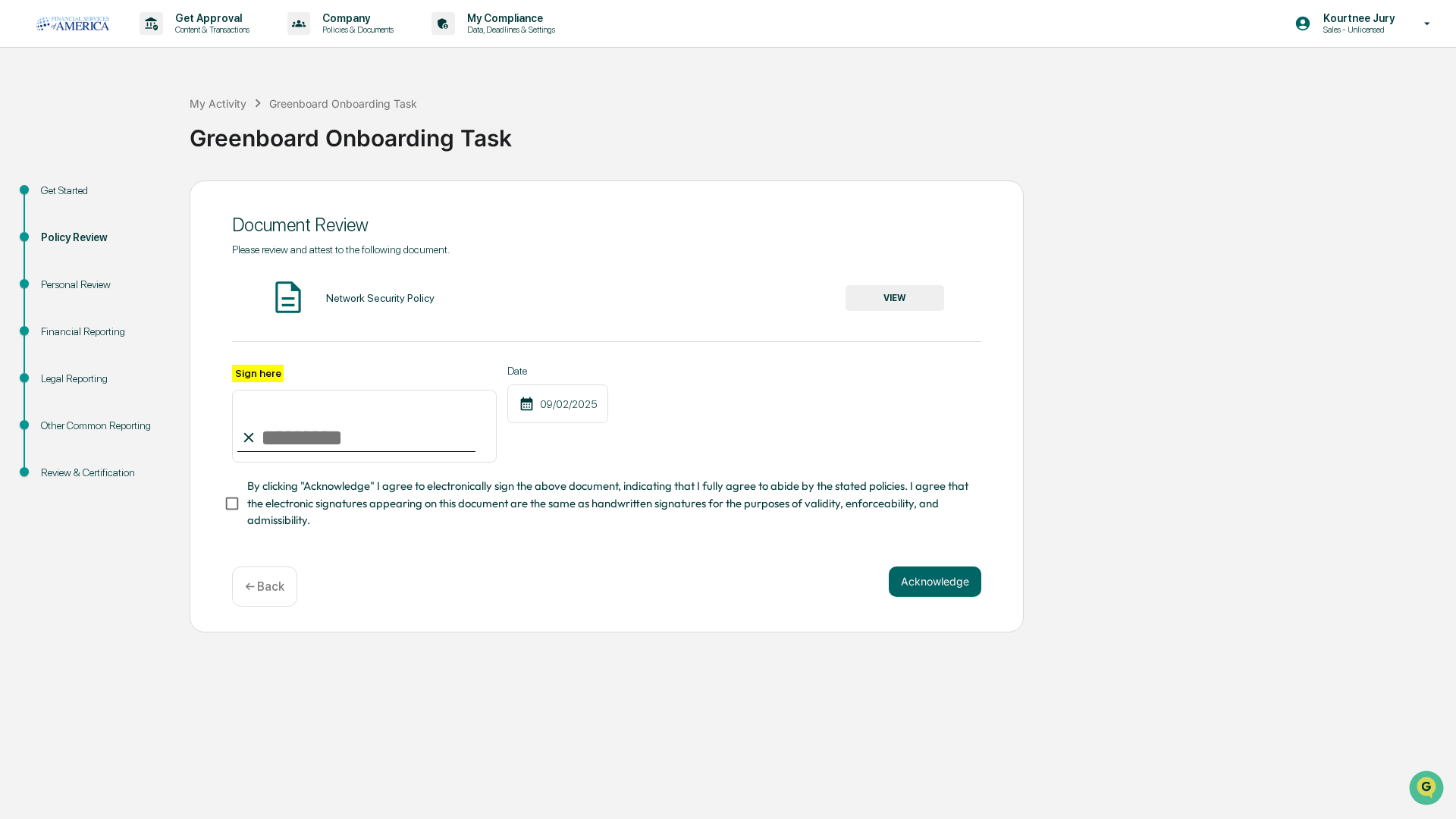
click at [916, 297] on button "VIEW" at bounding box center [895, 298] width 99 height 26
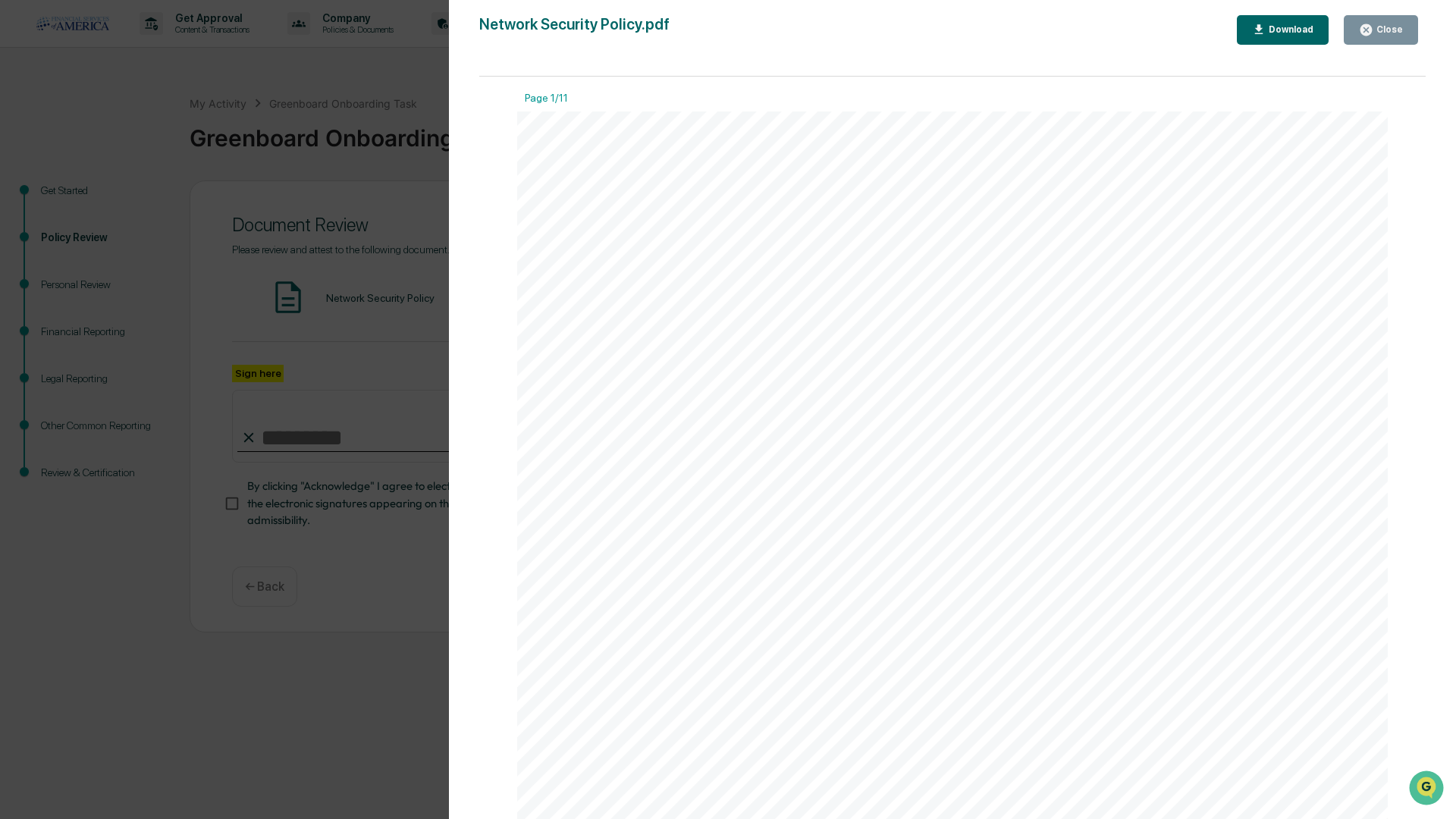
click at [1285, 31] on div "Download" at bounding box center [1289, 29] width 48 height 10
click at [1373, 27] on icon "button" at bounding box center [1365, 29] width 15 height 15
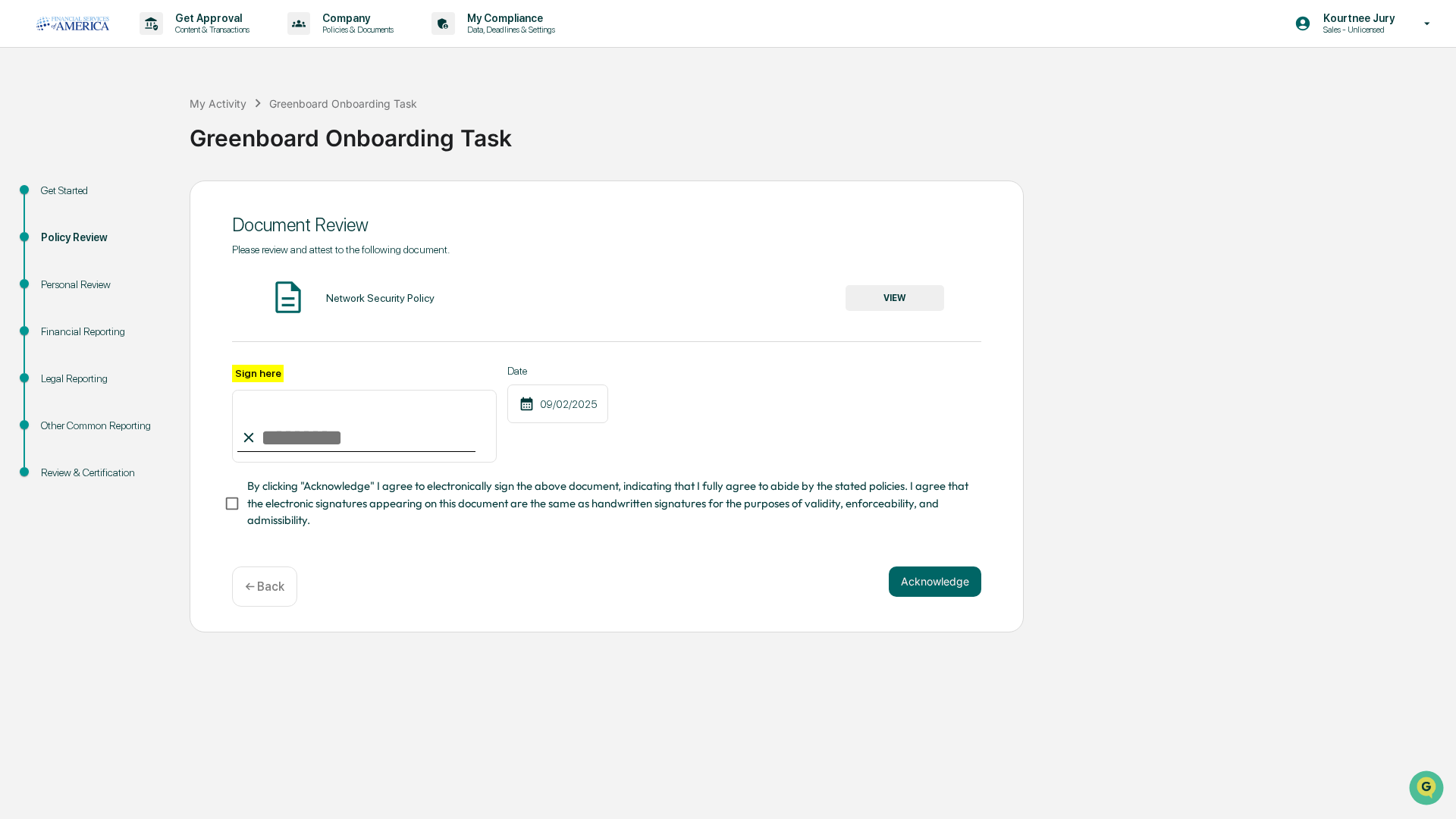
click at [340, 452] on div at bounding box center [356, 451] width 238 height 2
click at [319, 422] on input "Sign here" at bounding box center [364, 426] width 265 height 73
type input "**********"
click at [921, 586] on button "Acknowledge" at bounding box center [934, 581] width 93 height 30
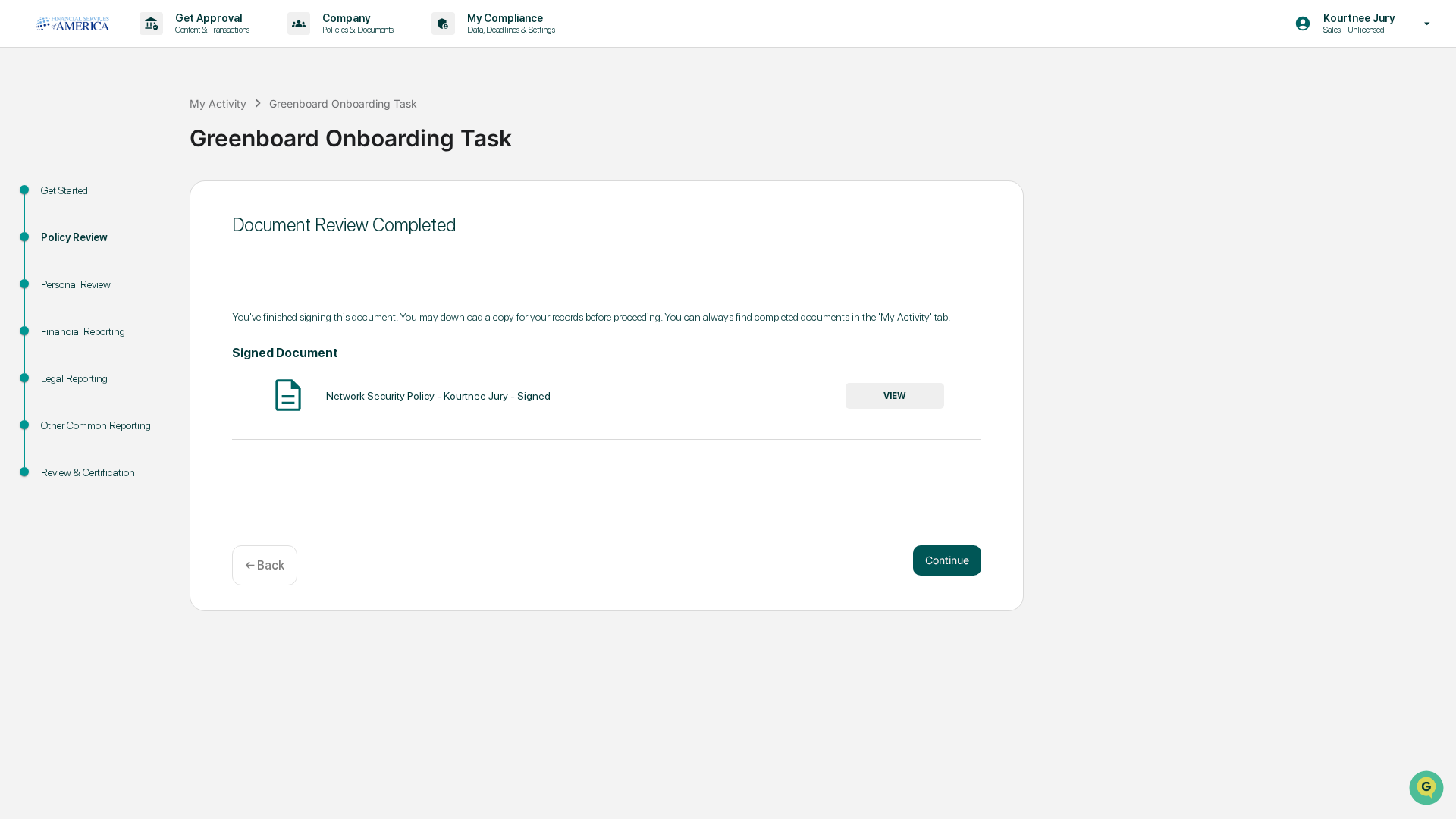
click at [953, 562] on button "Continue" at bounding box center [946, 560] width 68 height 30
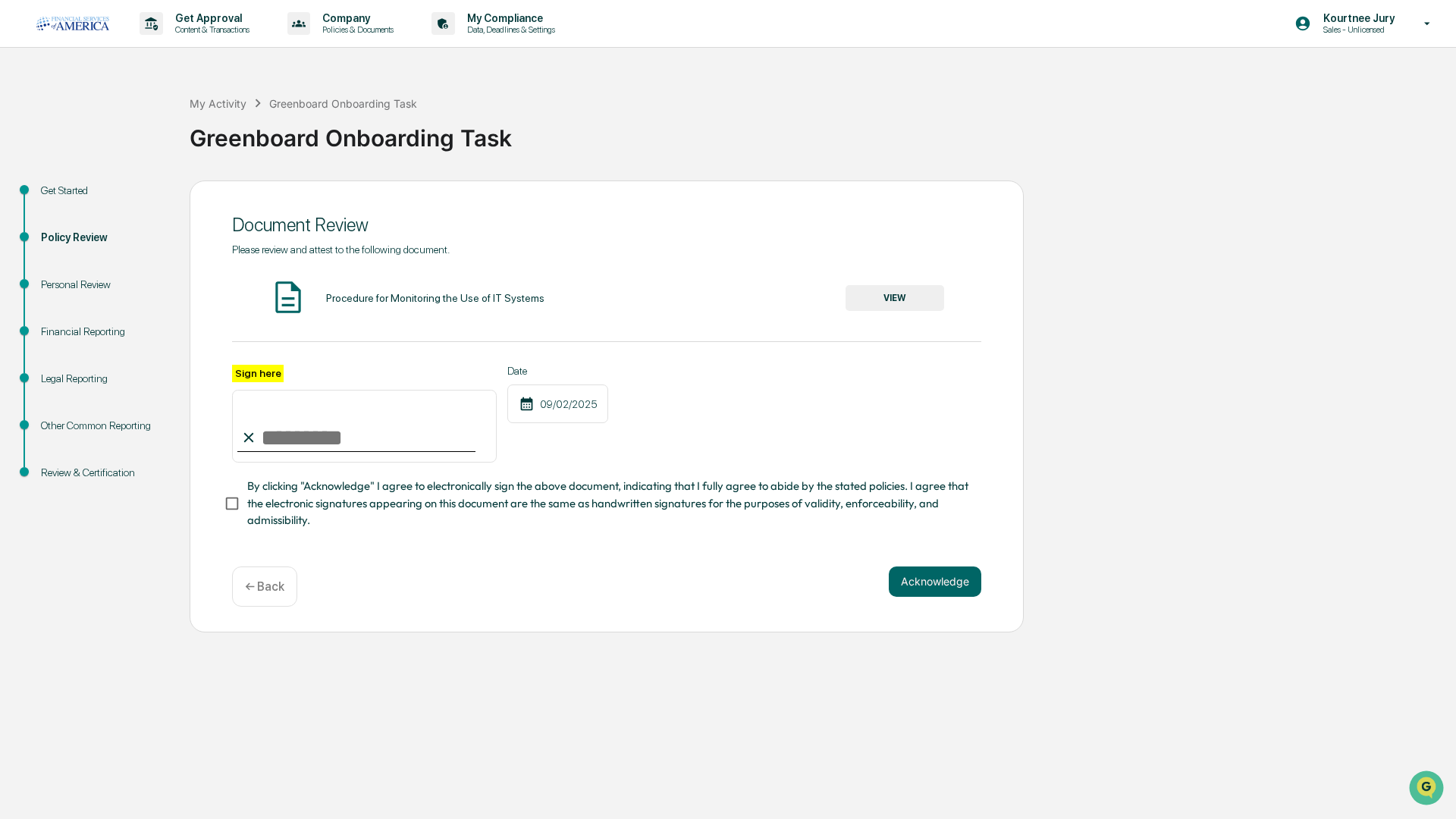
click at [892, 297] on button "VIEW" at bounding box center [895, 298] width 99 height 26
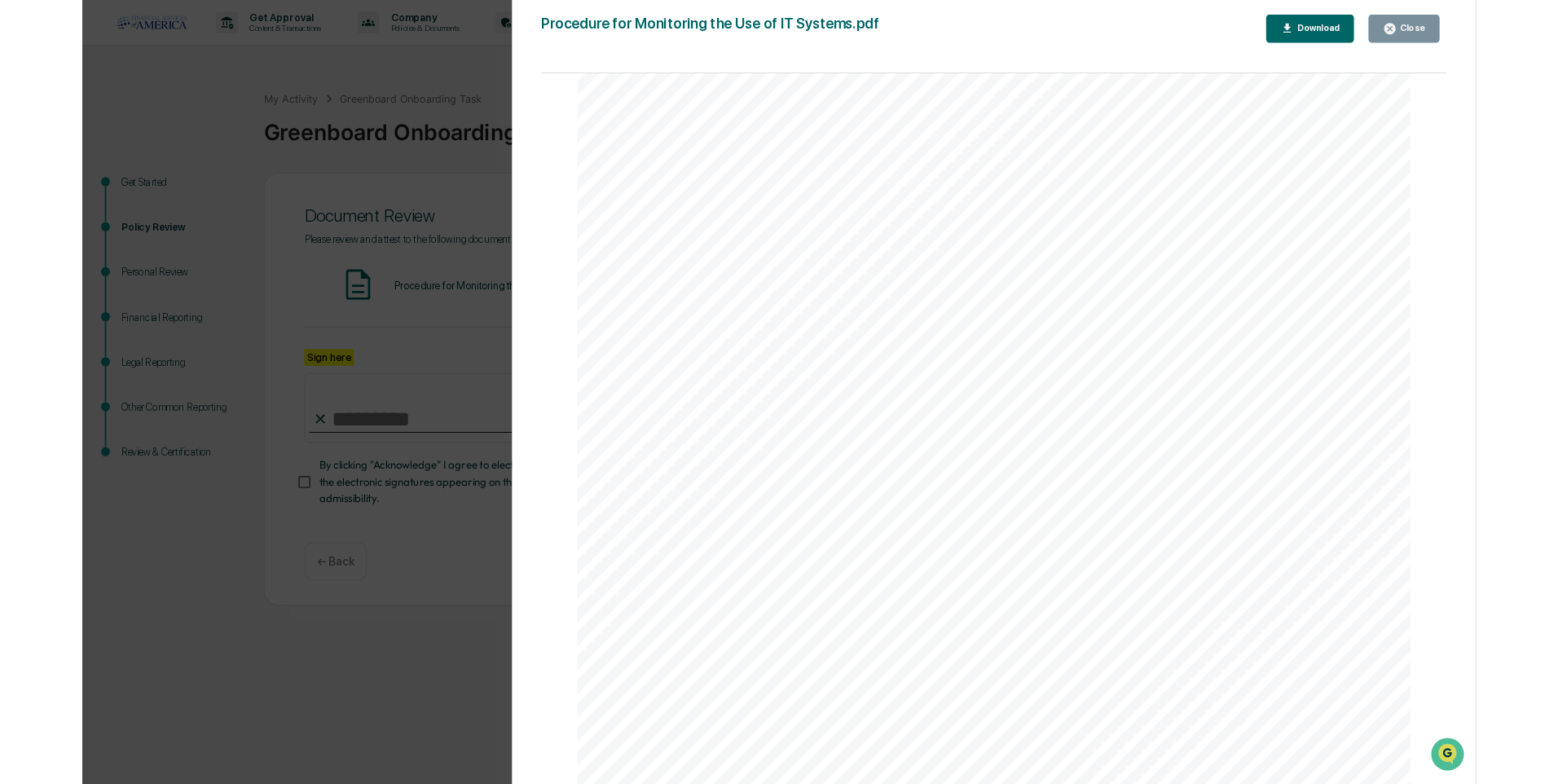
scroll to position [8817, 0]
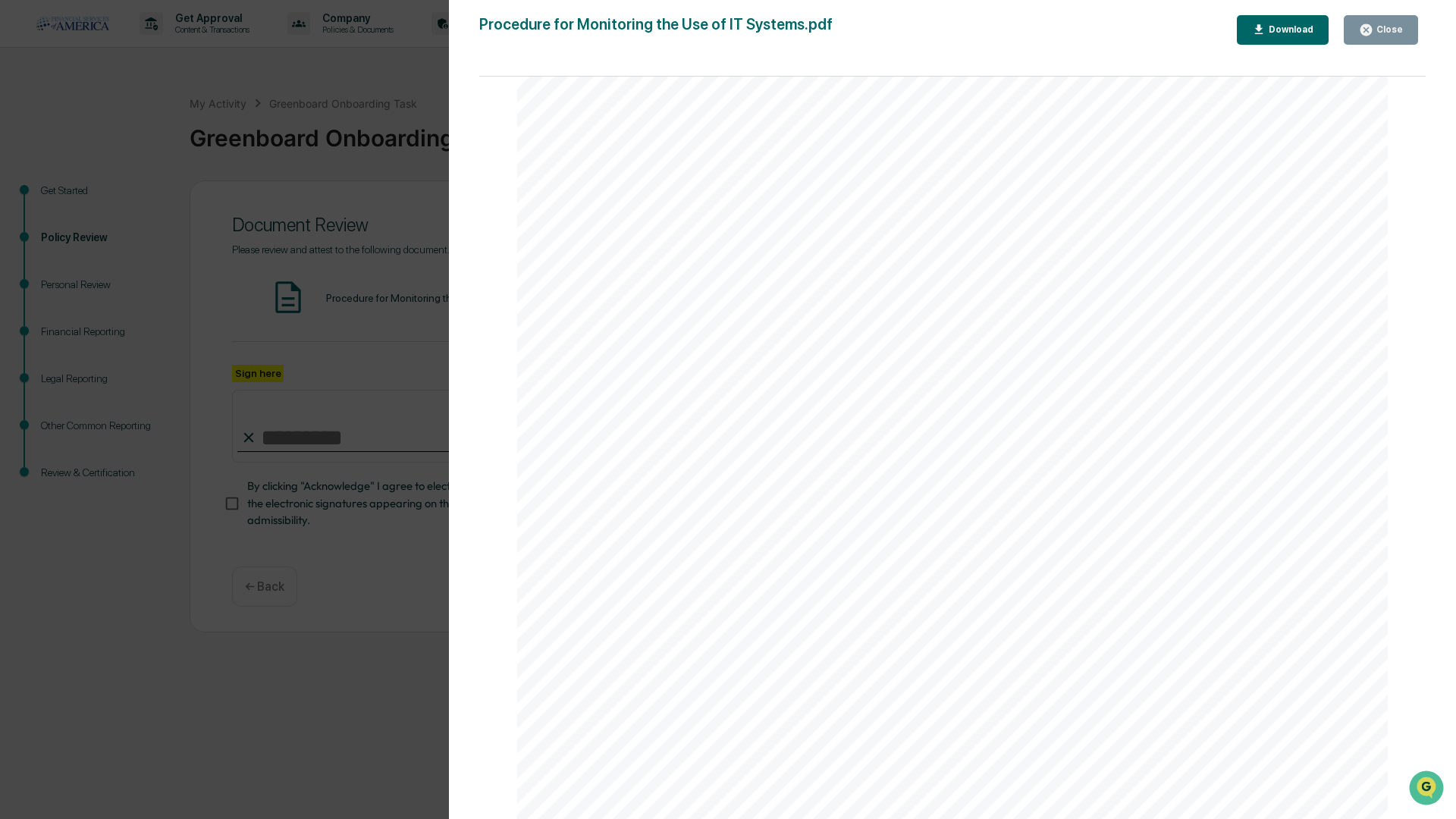
click at [1385, 28] on div "Close" at bounding box center [1388, 29] width 29 height 10
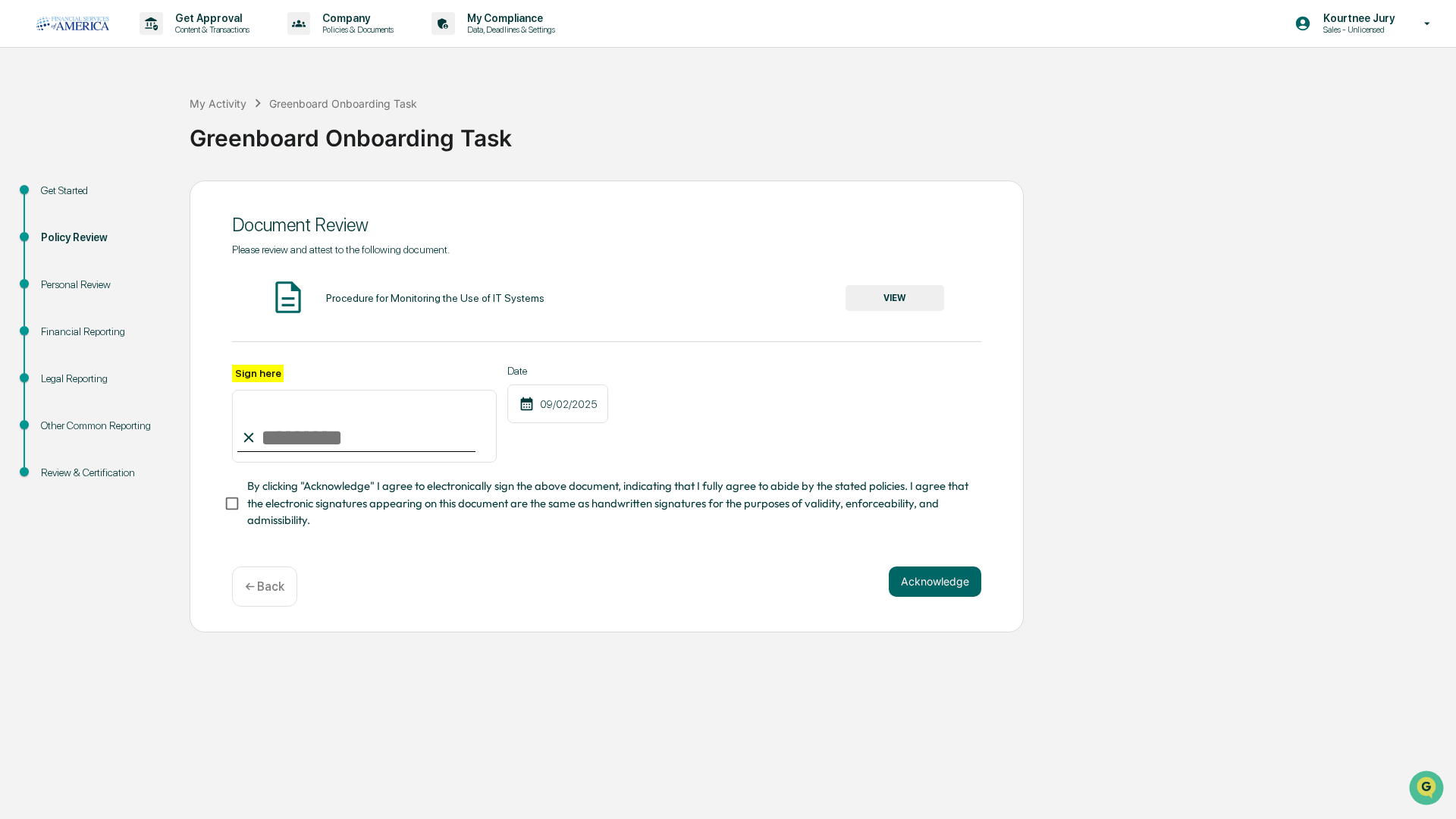
click at [378, 435] on input "Sign here" at bounding box center [364, 426] width 265 height 73
type input "**********"
click at [957, 588] on button "Acknowledge" at bounding box center [934, 581] width 93 height 30
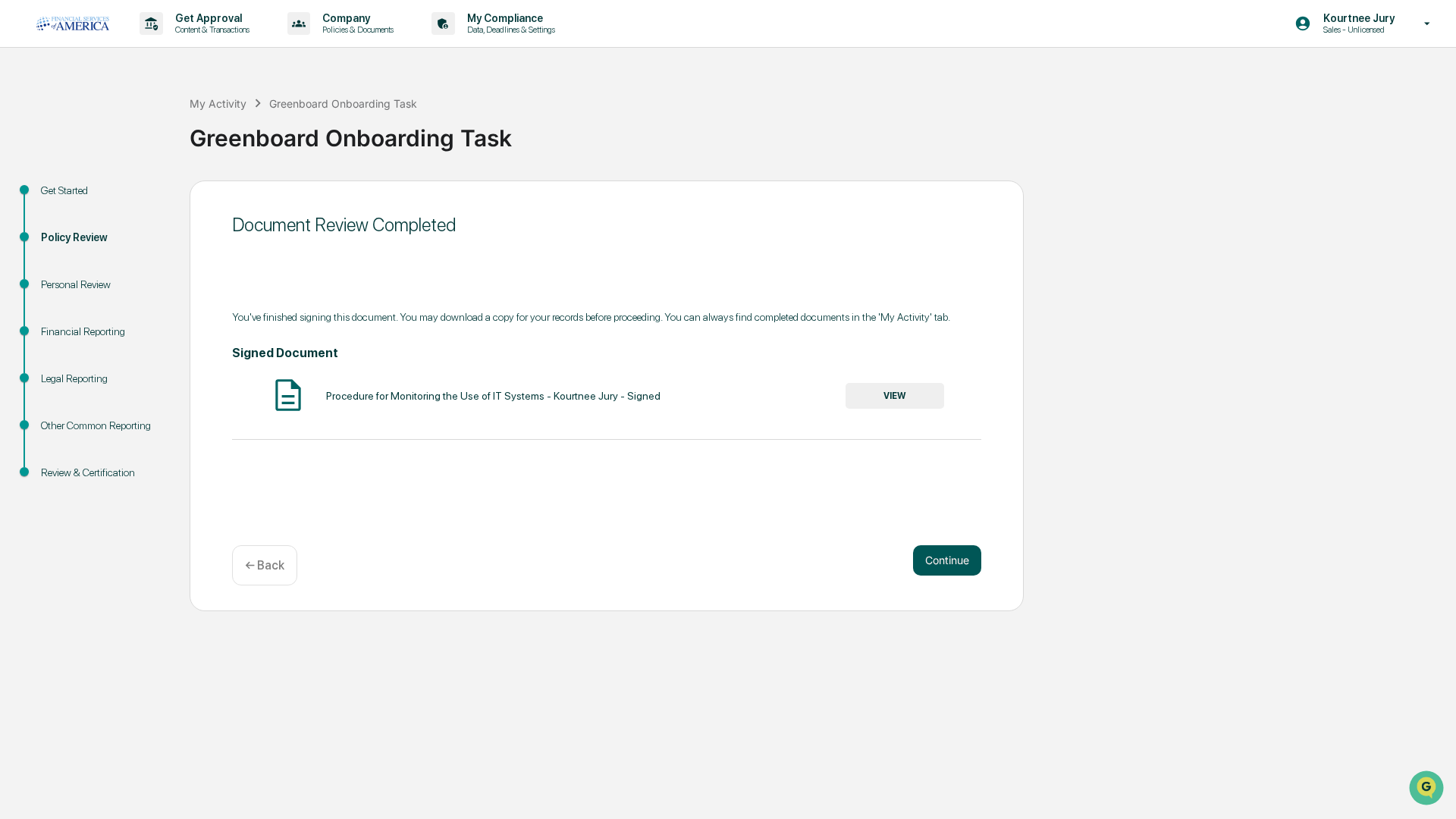
click at [954, 566] on button "Continue" at bounding box center [946, 560] width 68 height 30
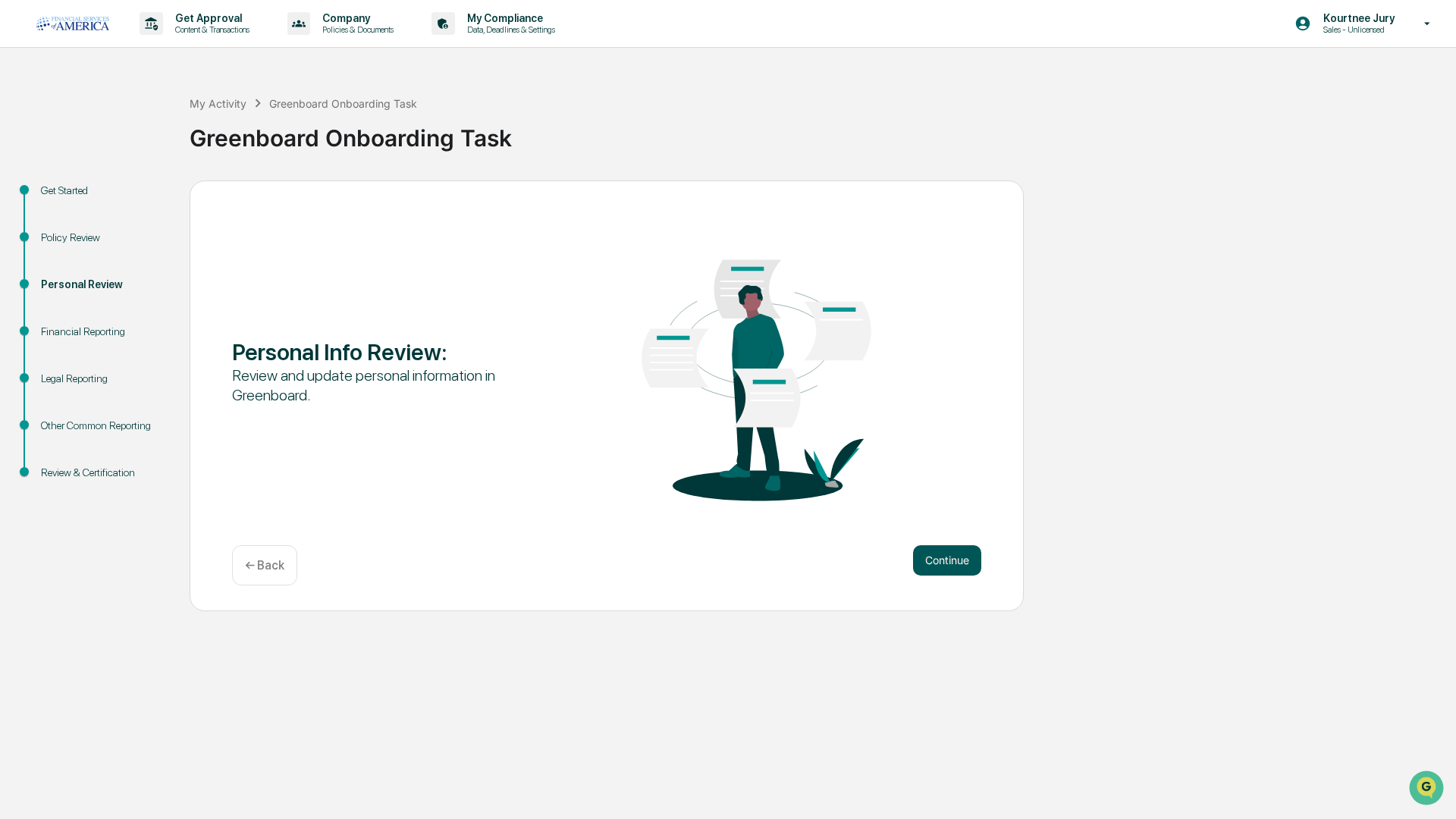
click at [957, 562] on button "Continue" at bounding box center [946, 560] width 68 height 30
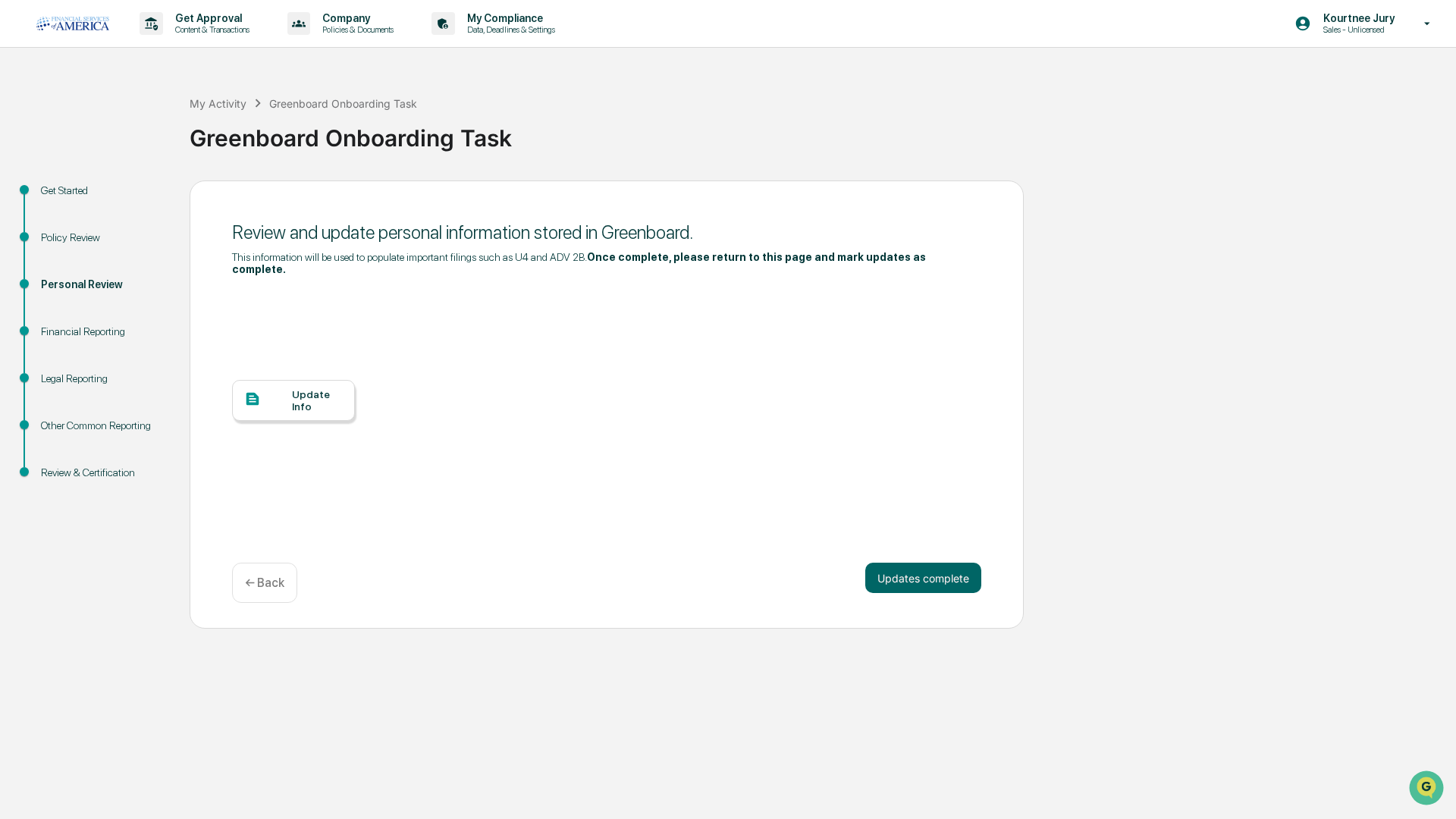
click at [329, 390] on div "Update Info" at bounding box center [317, 400] width 51 height 24
click at [1146, 516] on div "Get Started Policy Review Personal Review Financial Reporting Legal Reporting O…" at bounding box center [728, 404] width 1440 height 448
drag, startPoint x: 1142, startPoint y: 3, endPoint x: 1149, endPoint y: 42, distance: 39.6
click at [1149, 42] on div "Get Approval Content & Transactions Company Policies & Documents My Compliance …" at bounding box center [728, 23] width 1456 height 48
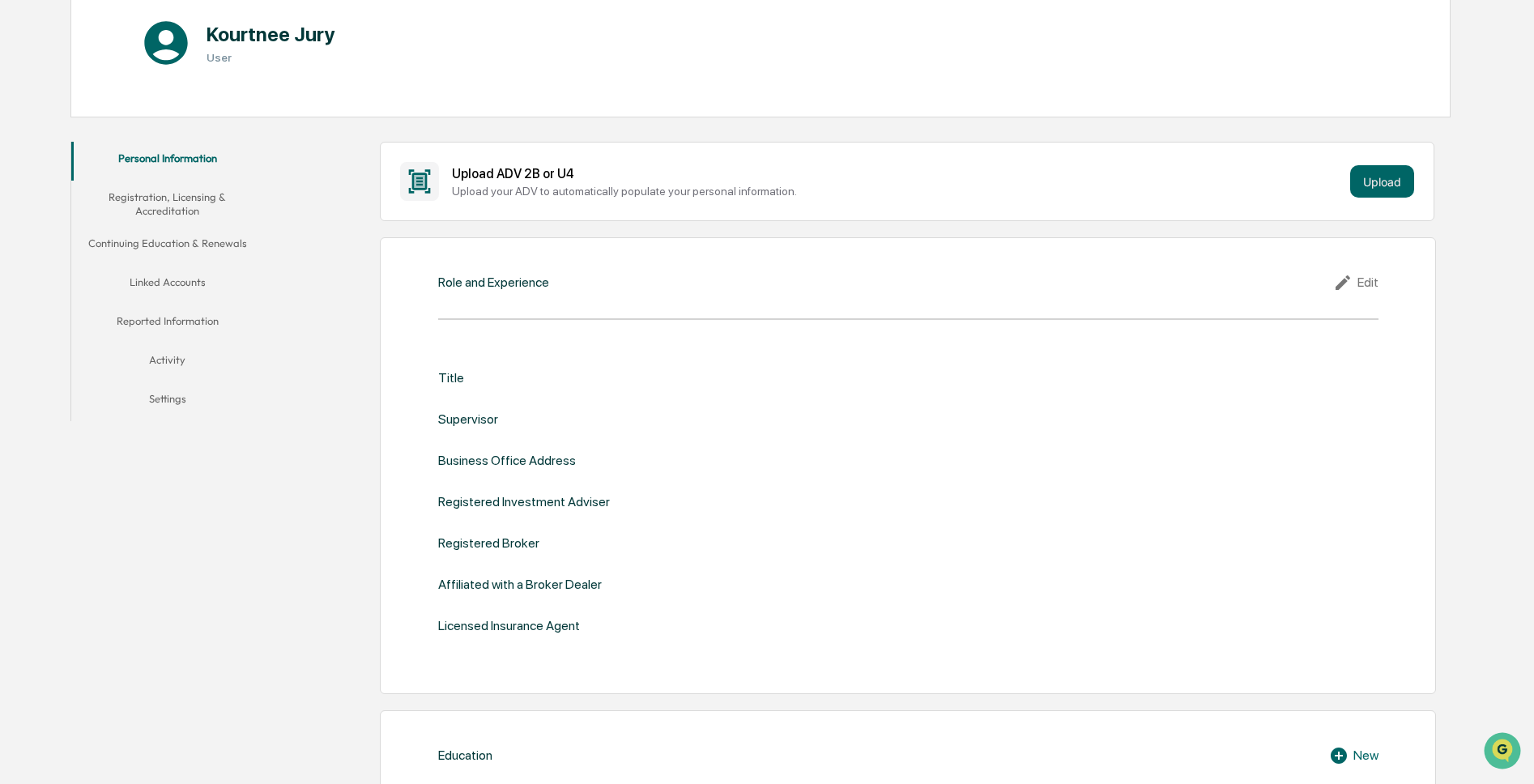
scroll to position [162, 0]
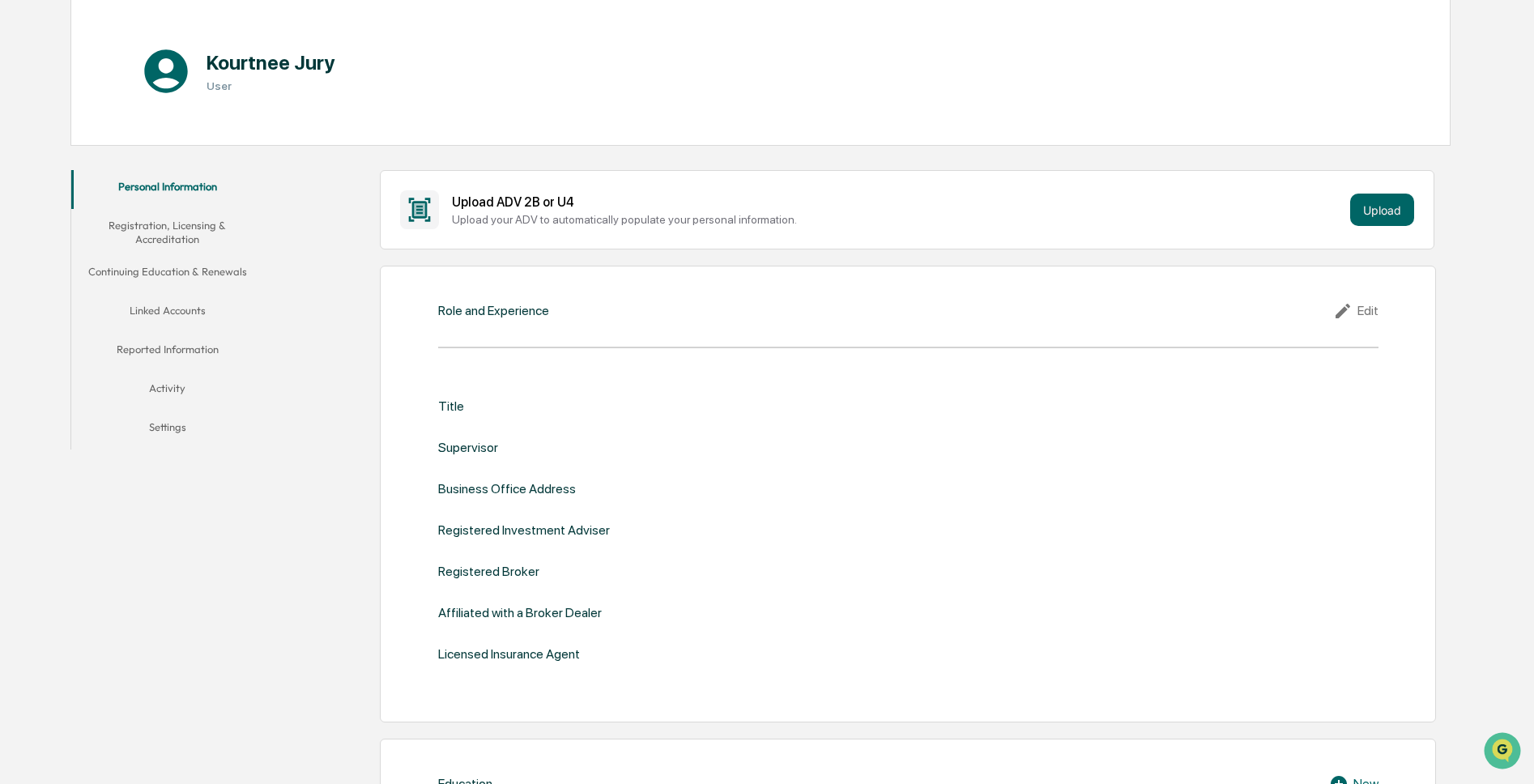
click at [469, 406] on div "Title" at bounding box center [908, 406] width 940 height 16
click at [449, 407] on div "Title" at bounding box center [451, 406] width 26 height 16
click at [457, 406] on div "Title" at bounding box center [451, 406] width 26 height 16
drag, startPoint x: 457, startPoint y: 406, endPoint x: 563, endPoint y: 398, distance: 106.3
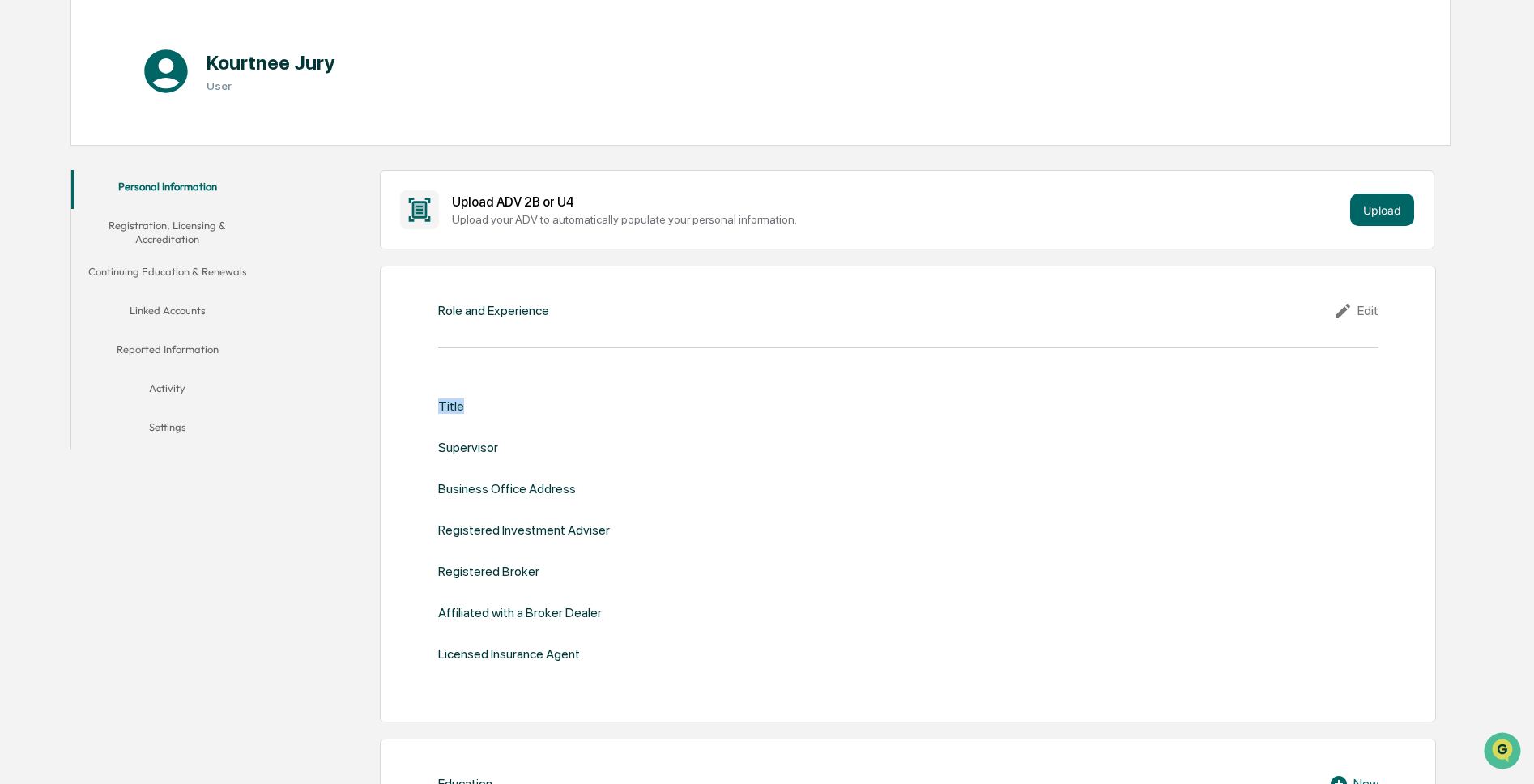
click at [563, 398] on div "Title" at bounding box center [908, 406] width 940 height 16
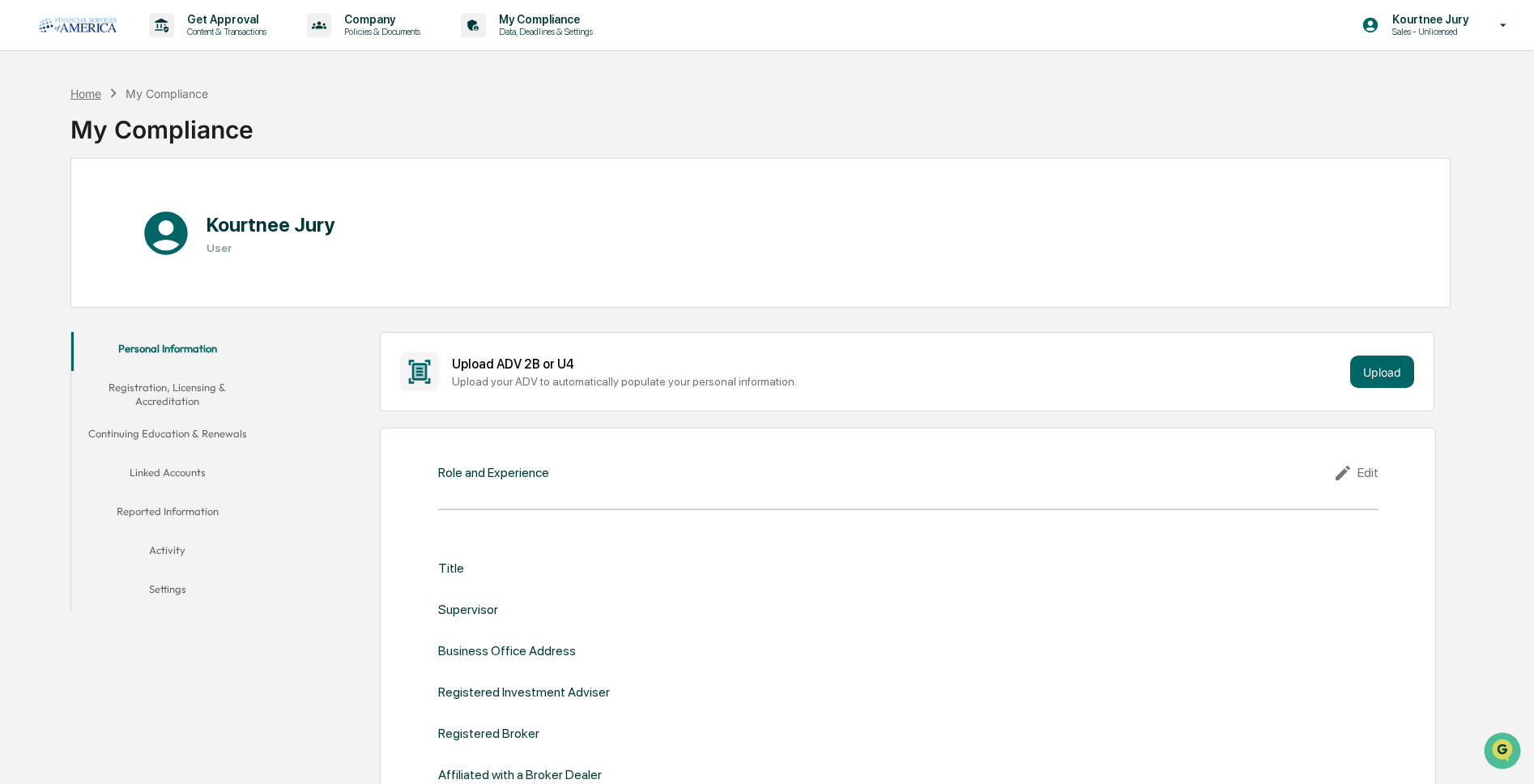
click at [94, 95] on div "Home" at bounding box center [85, 93] width 31 height 14
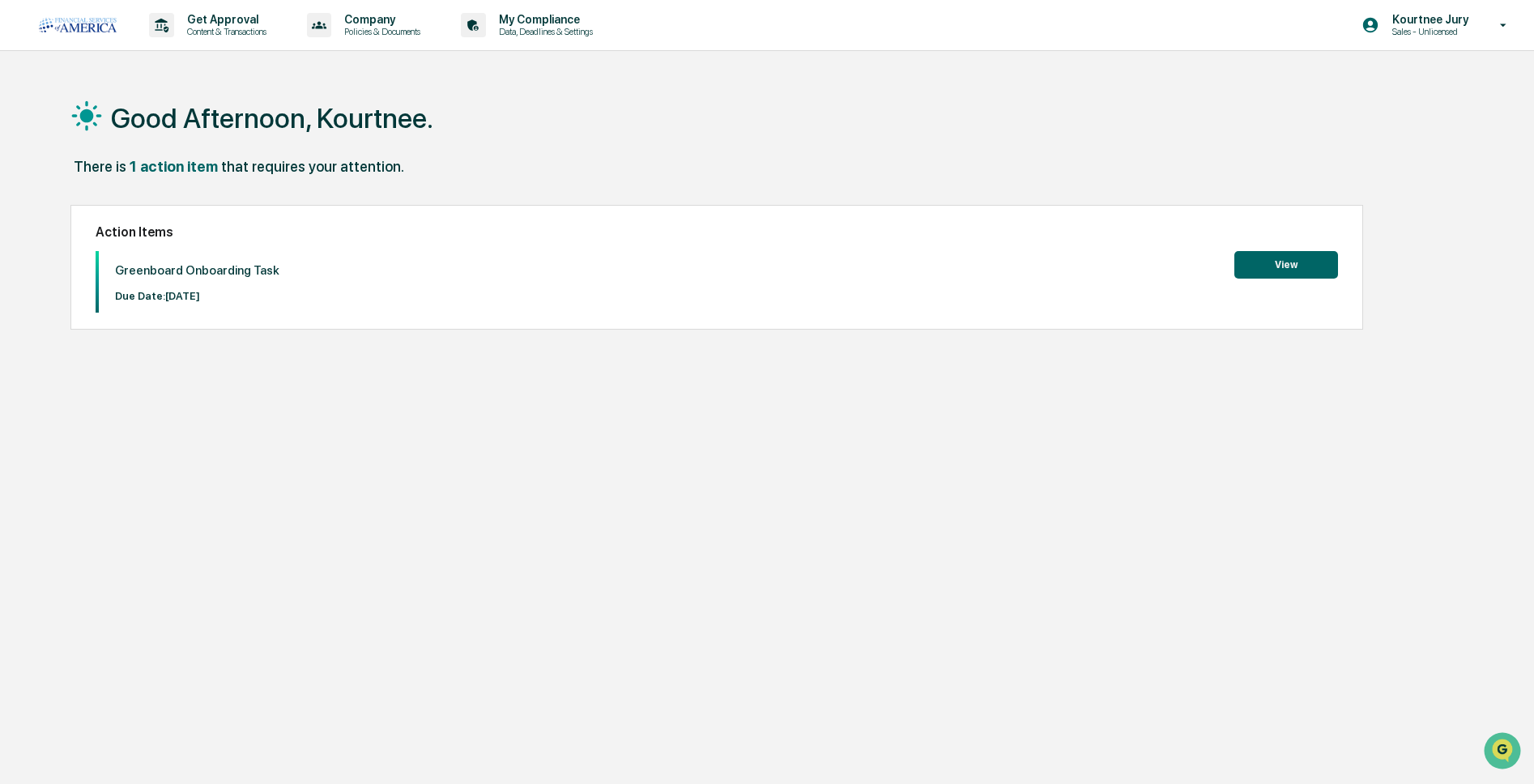
click at [1308, 263] on button "View" at bounding box center [1286, 264] width 104 height 28
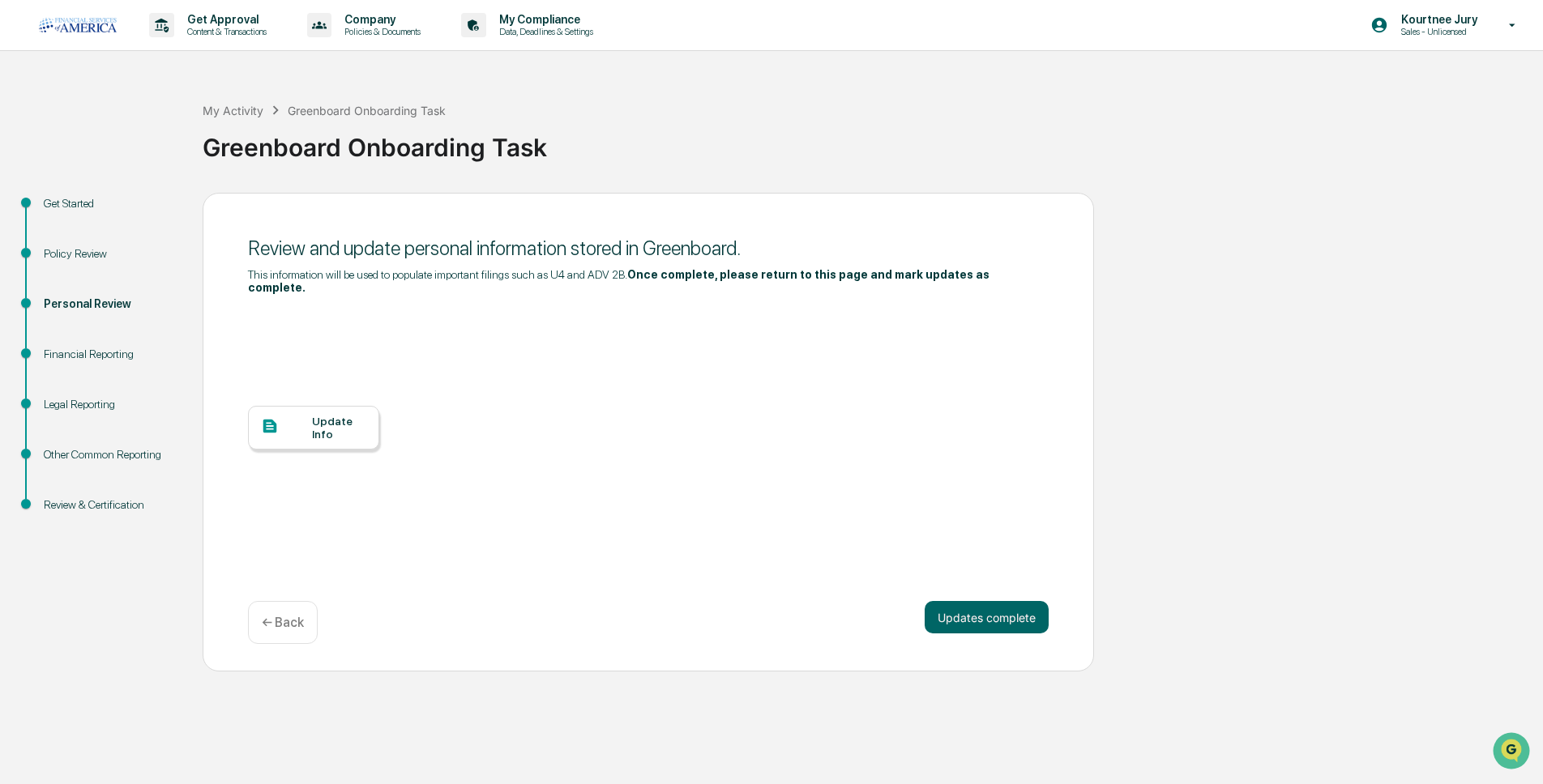
click at [108, 355] on div "Financial Reporting" at bounding box center [110, 354] width 133 height 17
